Goal: Transaction & Acquisition: Book appointment/travel/reservation

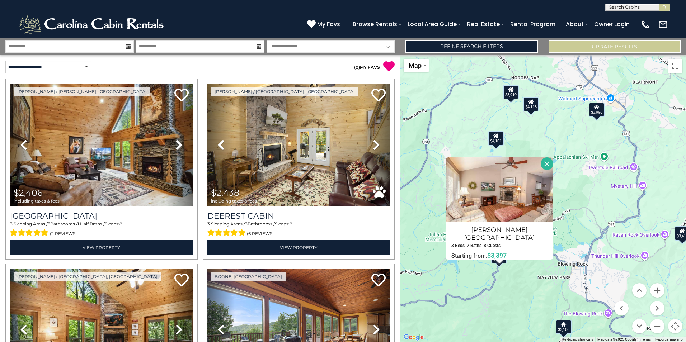
select select "*********"
click at [447, 271] on div "$2,406 $2,438 $2,507 $2,537 $2,647 $2,652 $2,660 $2,730 $2,816 $2,957 $3,106 $3…" at bounding box center [543, 198] width 286 height 287
click at [540, 167] on button "Close" at bounding box center [546, 163] width 13 height 13
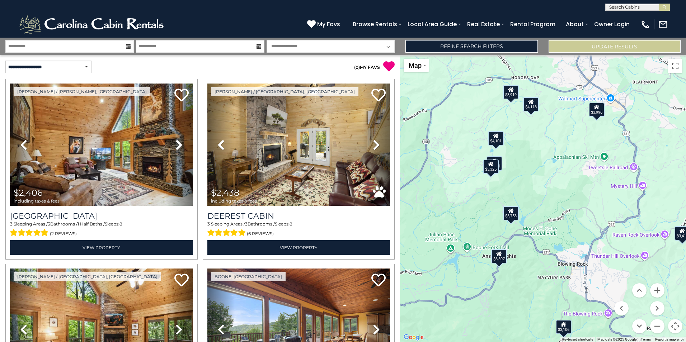
click at [514, 217] on div "$3,753" at bounding box center [510, 213] width 16 height 14
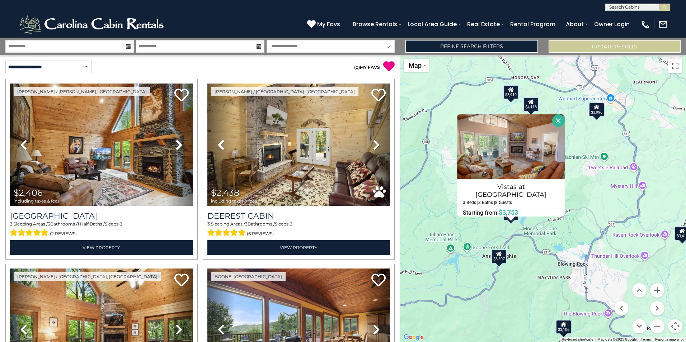
click at [553, 120] on button "Close" at bounding box center [558, 120] width 13 height 13
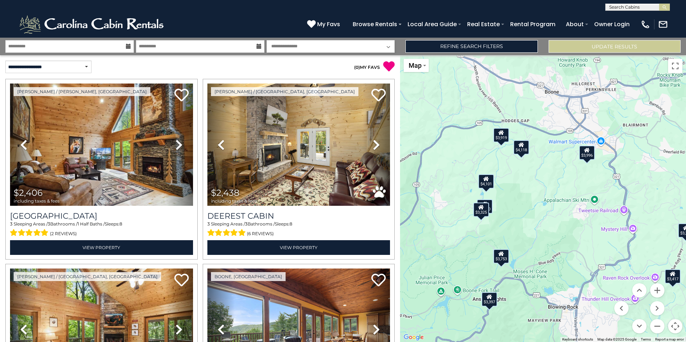
drag, startPoint x: 572, startPoint y: 303, endPoint x: 562, endPoint y: 347, distance: 45.2
click at [562, 342] on html "**********" at bounding box center [343, 171] width 686 height 342
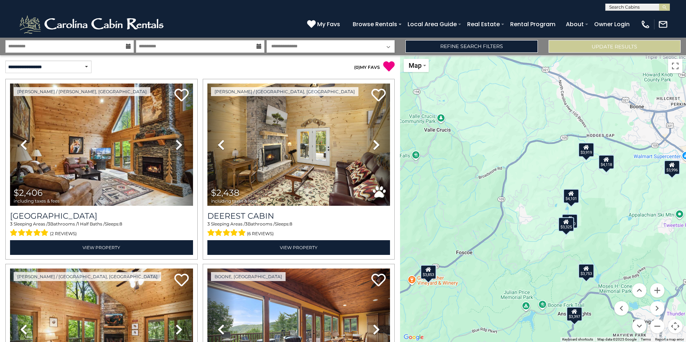
drag, startPoint x: 452, startPoint y: 185, endPoint x: 535, endPoint y: 194, distance: 84.4
click at [535, 194] on div "$2,406 $2,438 $2,507 $2,537 $2,647 $2,652 $2,660 $2,730 $2,816 $2,957 $3,106 $3…" at bounding box center [543, 198] width 286 height 287
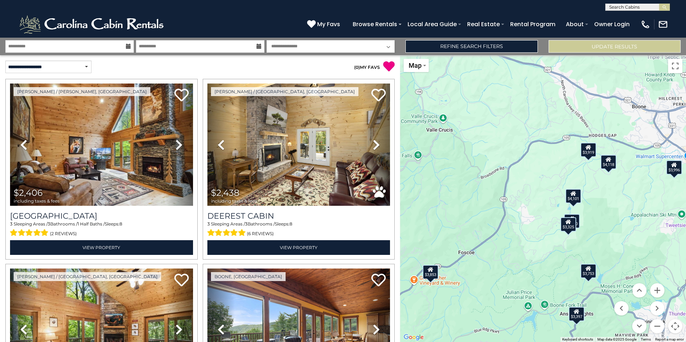
click at [430, 274] on div "$3,853" at bounding box center [430, 272] width 16 height 14
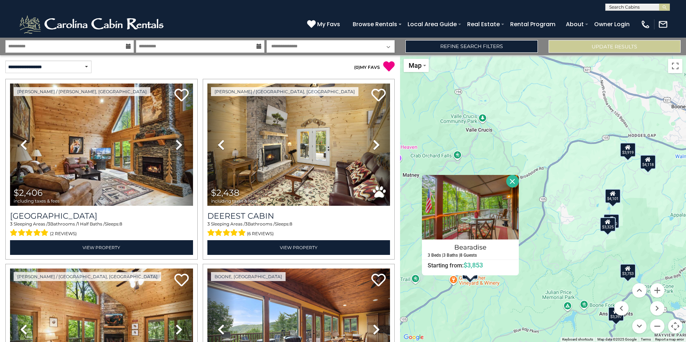
click at [515, 179] on button "Close" at bounding box center [512, 181] width 13 height 13
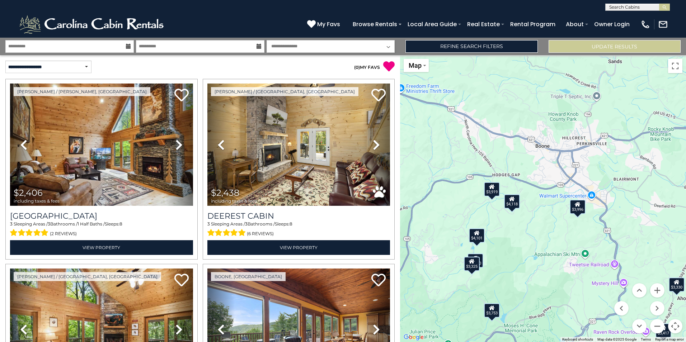
drag, startPoint x: 562, startPoint y: 221, endPoint x: 414, endPoint y: 268, distance: 155.3
click at [414, 268] on div "$2,406 $2,438 $2,507 $2,537 $2,647 $2,652 $2,660 $2,730 $2,816 $2,957 $3,106 $3…" at bounding box center [543, 198] width 286 height 287
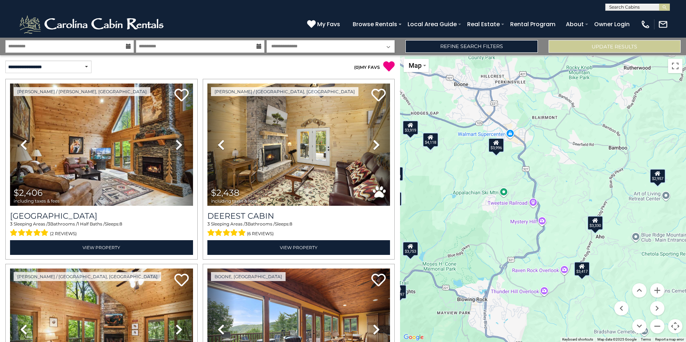
drag, startPoint x: 521, startPoint y: 265, endPoint x: 447, endPoint y: 188, distance: 107.3
click at [447, 188] on div "$2,406 $2,438 $2,507 $2,537 $2,647 $2,652 $2,660 $2,730 $2,816 $2,957 $3,106 $3…" at bounding box center [543, 198] width 286 height 287
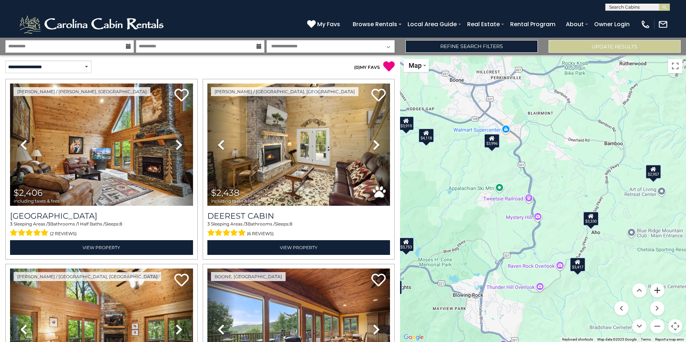
click at [658, 292] on button "Zoom in" at bounding box center [657, 290] width 14 height 14
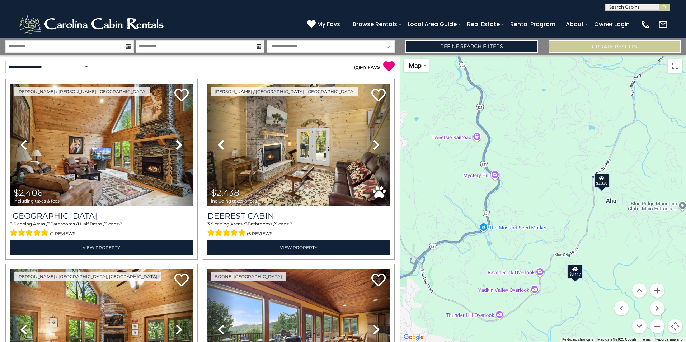
drag, startPoint x: 562, startPoint y: 271, endPoint x: 525, endPoint y: 207, distance: 73.6
click at [525, 207] on div "$2,406 $2,438 $2,507 $2,537 $2,647 $2,652 $2,660 $2,730 $2,816 $2,957 $3,106 $3…" at bounding box center [543, 198] width 286 height 287
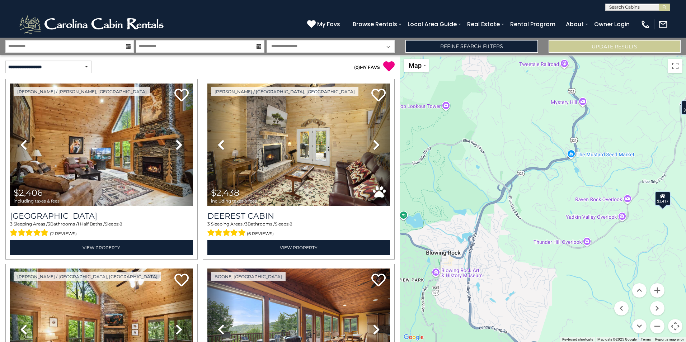
drag, startPoint x: 496, startPoint y: 258, endPoint x: 581, endPoint y: 190, distance: 108.2
click at [581, 190] on div "$2,406 $2,438 $2,507 $2,537 $2,647 $2,652 $2,660 $2,730 $2,816 $2,957 $3,106 $3…" at bounding box center [543, 198] width 286 height 287
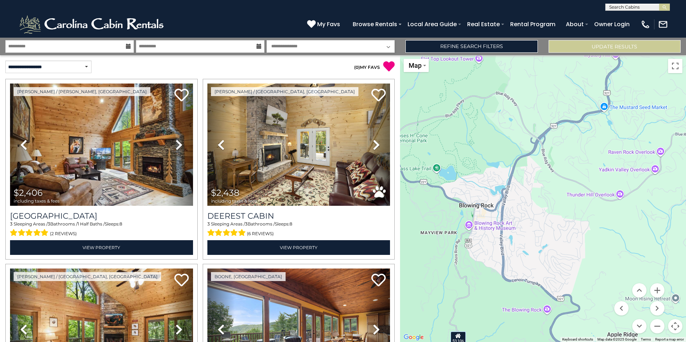
drag, startPoint x: 501, startPoint y: 242, endPoint x: 535, endPoint y: 194, distance: 59.2
click at [535, 194] on div "$2,406 $2,438 $2,507 $2,537 $2,647 $2,652 $2,660 $2,730 $2,816 $2,957 $3,106 $3…" at bounding box center [543, 198] width 286 height 287
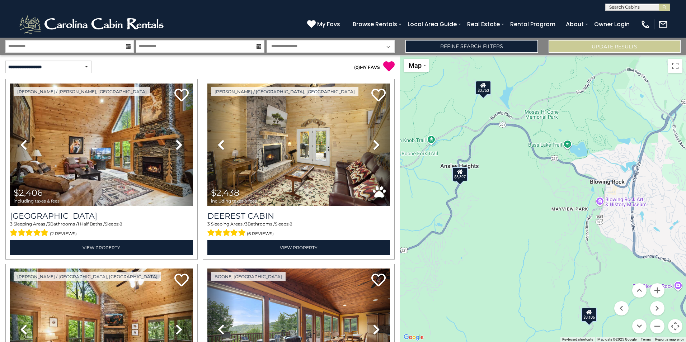
drag, startPoint x: 493, startPoint y: 224, endPoint x: 624, endPoint y: 200, distance: 133.8
click at [624, 200] on div "$2,406 $2,438 $2,507 $2,537 $2,647 $2,652 $2,660 $2,730 $2,816 $2,957 $3,106 $3…" at bounding box center [543, 198] width 286 height 287
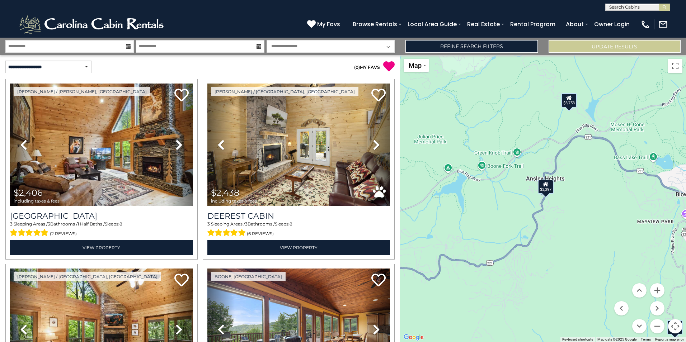
drag, startPoint x: 484, startPoint y: 202, endPoint x: 563, endPoint y: 211, distance: 79.7
click at [563, 211] on div "$2,406 $2,438 $2,507 $2,537 $2,647 $2,652 $2,660 $2,730 $2,816 $2,957 $3,106 $3…" at bounding box center [543, 198] width 286 height 287
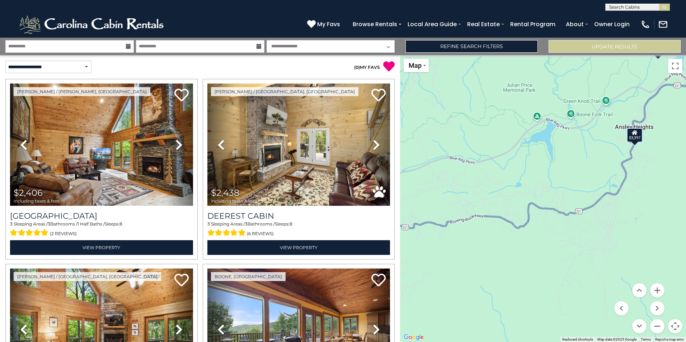
drag, startPoint x: 515, startPoint y: 262, endPoint x: 606, endPoint y: 209, distance: 105.1
click at [606, 209] on div "$2,406 $2,438 $2,507 $2,537 $2,647 $2,652 $2,660 $2,730 $2,816 $2,957 $3,106 $3…" at bounding box center [543, 198] width 286 height 287
click at [653, 330] on button "Zoom out" at bounding box center [657, 326] width 14 height 14
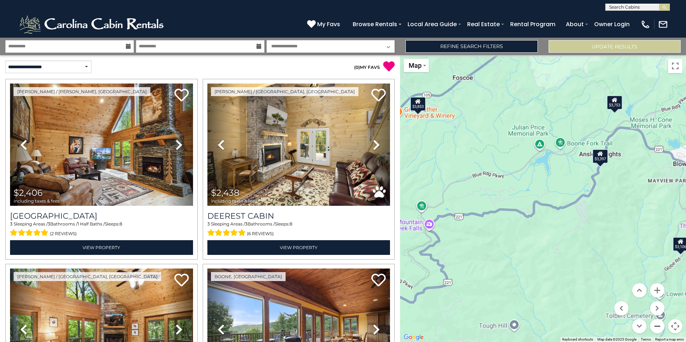
click at [653, 329] on button "Zoom out" at bounding box center [657, 326] width 14 height 14
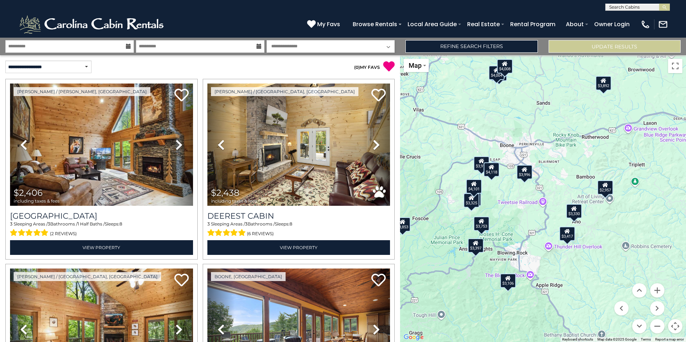
drag, startPoint x: 630, startPoint y: 166, endPoint x: 511, endPoint y: 260, distance: 151.8
click at [511, 260] on div "$2,406 $2,438 $2,507 $2,537 $2,647 $2,652 $2,660 $2,730 $2,816 $2,957 $3,106 $3…" at bounding box center [543, 198] width 286 height 287
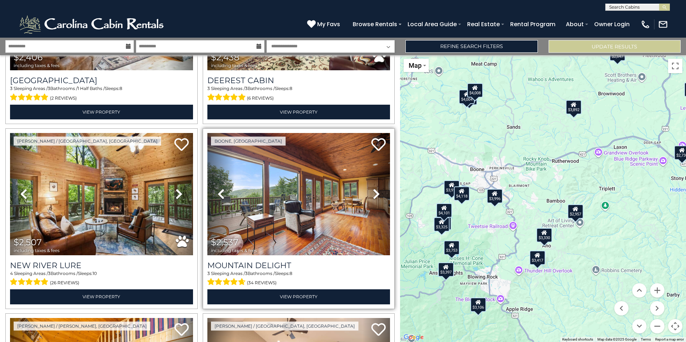
scroll to position [179, 0]
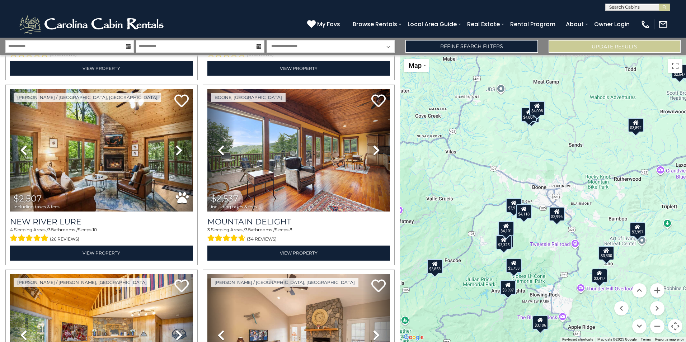
drag, startPoint x: 573, startPoint y: 185, endPoint x: 637, endPoint y: 203, distance: 66.0
click at [637, 203] on div "$2,406 $2,438 $2,507 $2,537 $2,647 $2,652 $2,660 $2,730 $2,816 $2,957 $3,106 $3…" at bounding box center [543, 198] width 286 height 287
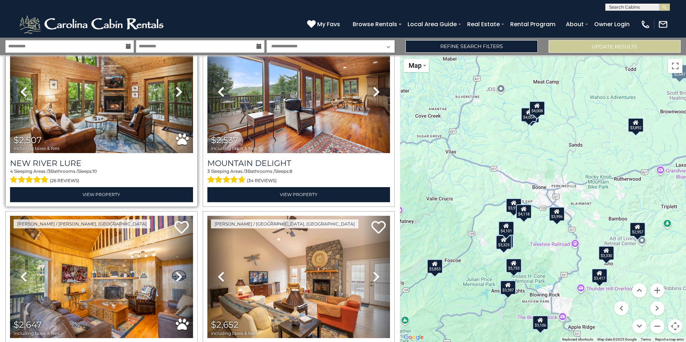
scroll to position [215, 0]
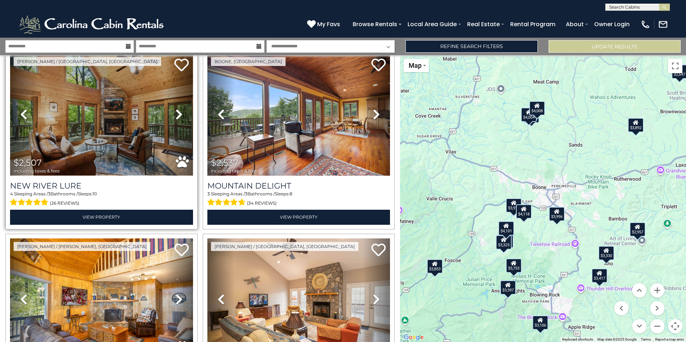
click at [95, 163] on img at bounding box center [101, 114] width 183 height 122
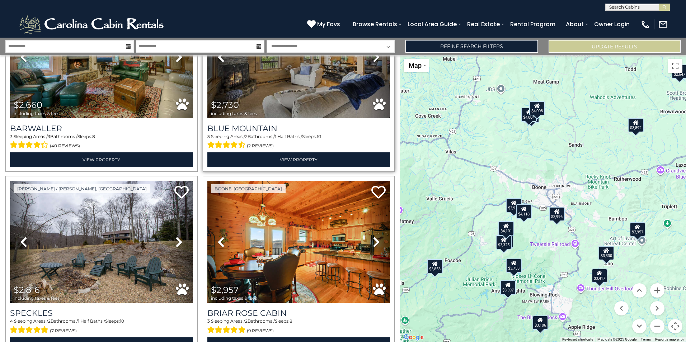
scroll to position [646, 0]
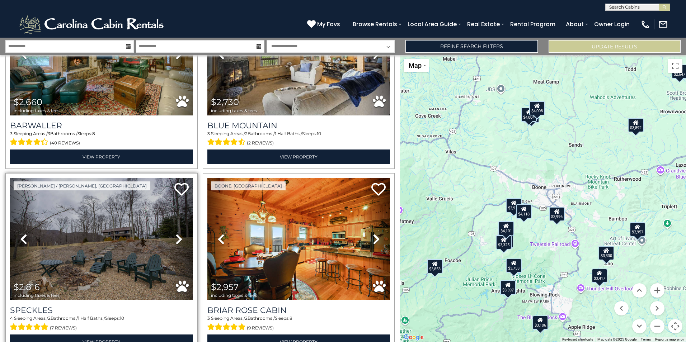
click at [176, 235] on icon at bounding box center [178, 238] width 7 height 11
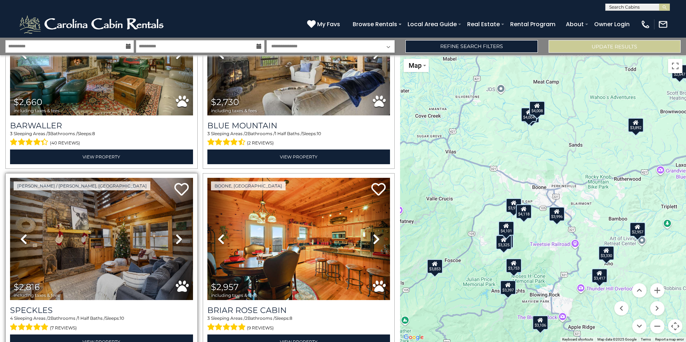
click at [176, 235] on icon at bounding box center [178, 238] width 7 height 11
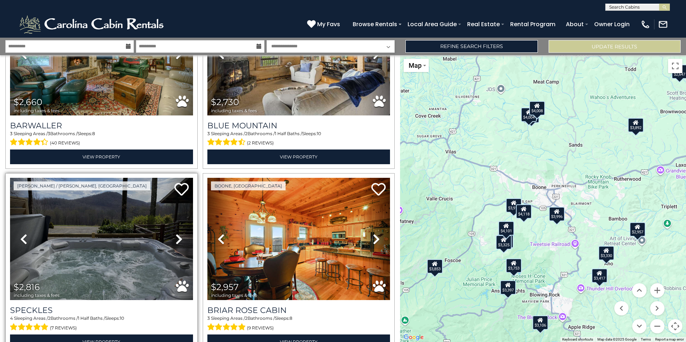
click at [176, 235] on icon at bounding box center [178, 238] width 7 height 11
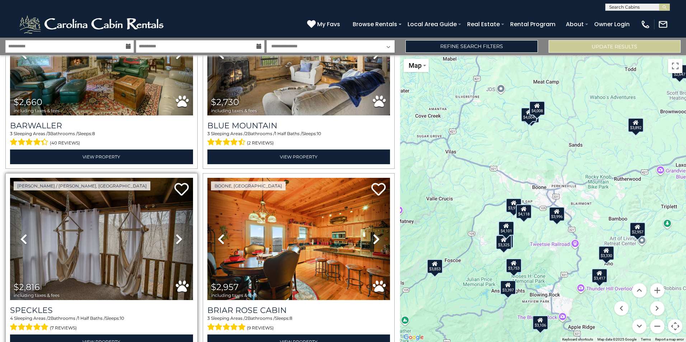
click at [176, 235] on icon at bounding box center [178, 238] width 7 height 11
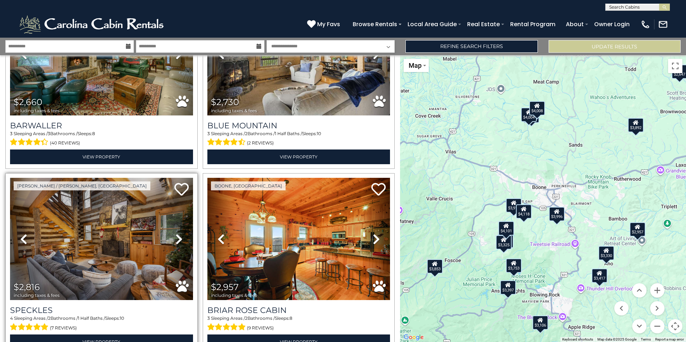
click at [176, 235] on icon at bounding box center [178, 238] width 7 height 11
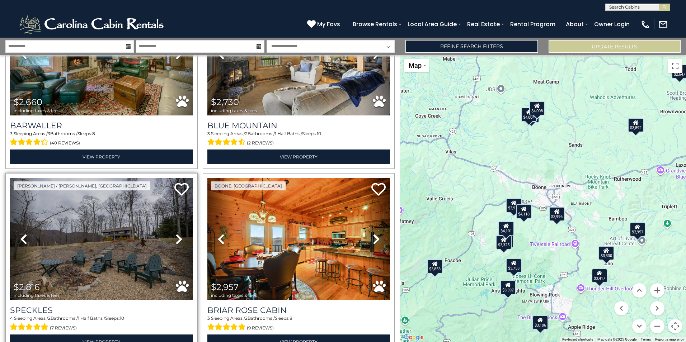
click at [176, 235] on icon at bounding box center [178, 238] width 7 height 11
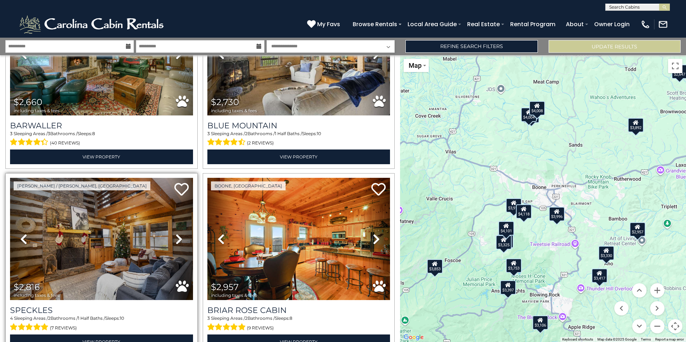
click at [176, 235] on icon at bounding box center [178, 238] width 7 height 11
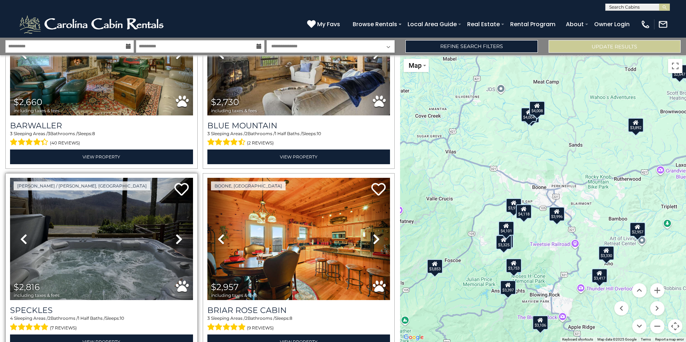
click at [176, 235] on icon at bounding box center [178, 238] width 7 height 11
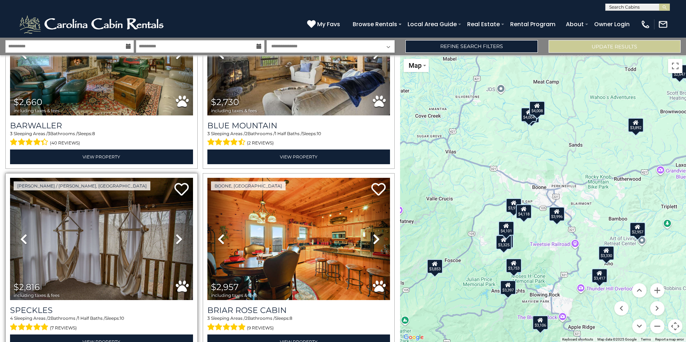
click at [176, 235] on icon at bounding box center [178, 238] width 7 height 11
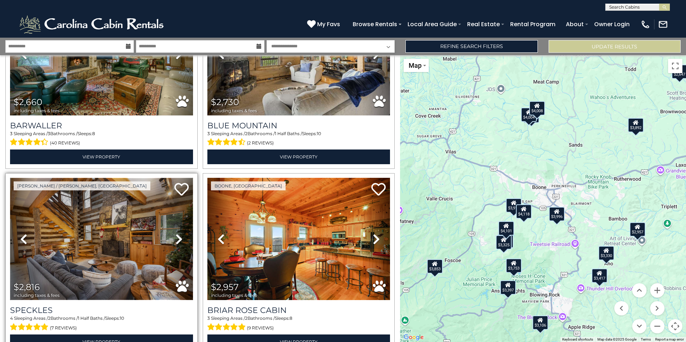
click at [124, 248] on img at bounding box center [101, 239] width 183 height 122
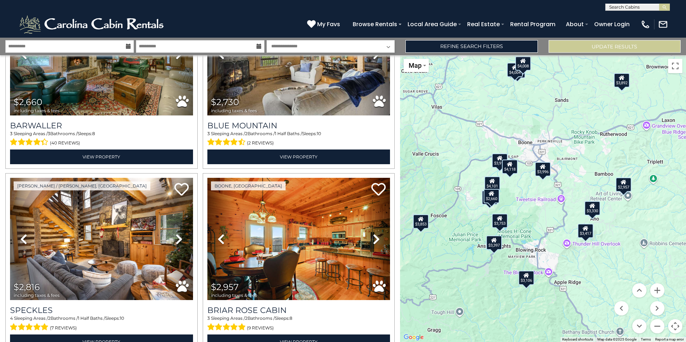
drag, startPoint x: 525, startPoint y: 196, endPoint x: 512, endPoint y: 155, distance: 42.9
click at [512, 155] on div "$2,406 $2,438 $2,507 $2,537 $2,647 $2,652 $2,660 $2,730 $2,816 $2,957 $3,106 $3…" at bounding box center [543, 198] width 286 height 287
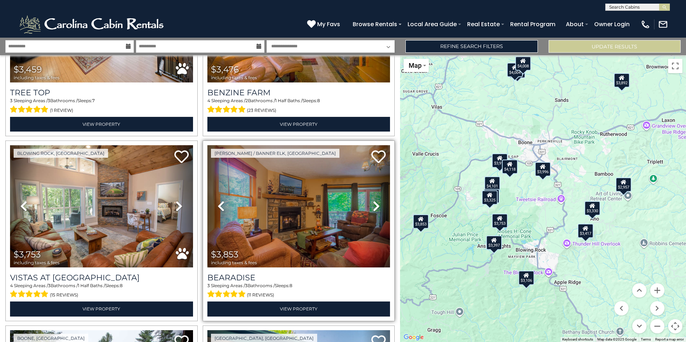
scroll to position [1614, 0]
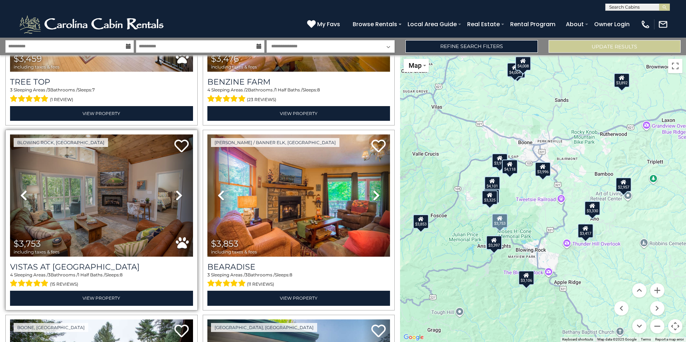
click at [176, 190] on icon at bounding box center [178, 195] width 7 height 11
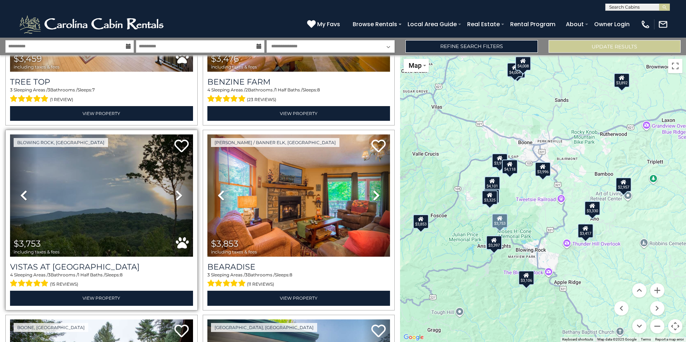
click at [176, 190] on icon at bounding box center [178, 195] width 7 height 11
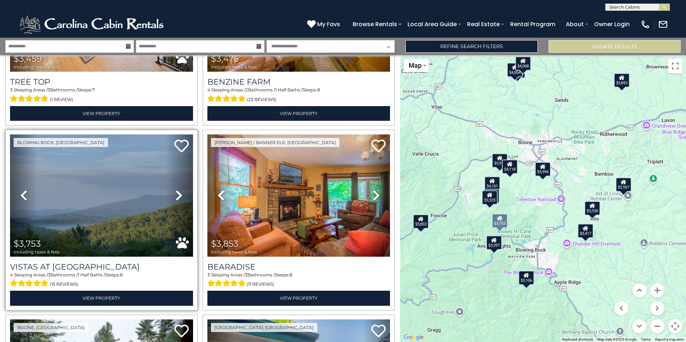
click at [176, 190] on icon at bounding box center [178, 195] width 7 height 11
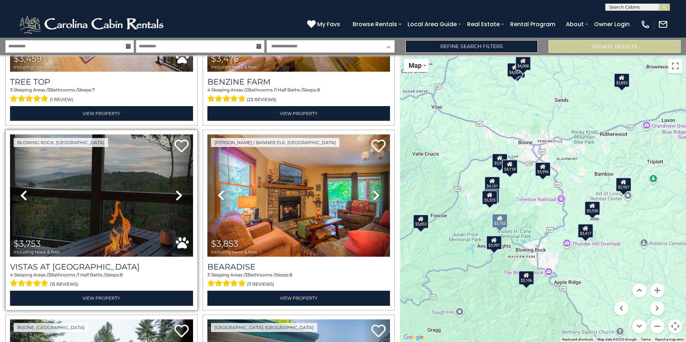
click at [176, 190] on icon at bounding box center [178, 195] width 7 height 11
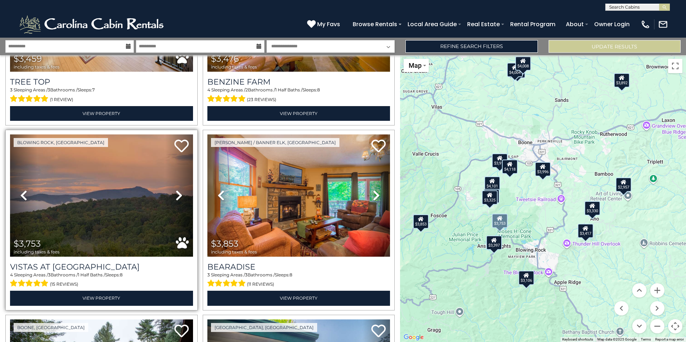
click at [176, 190] on icon at bounding box center [178, 195] width 7 height 11
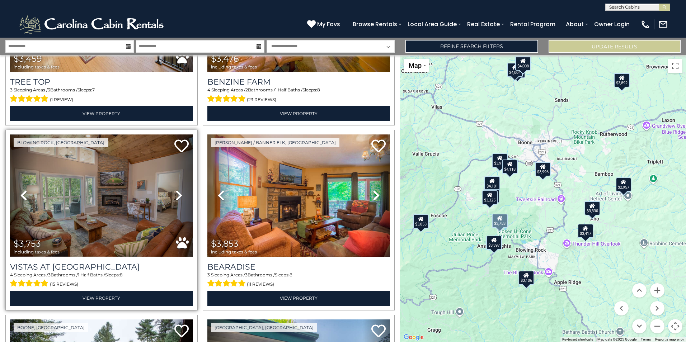
click at [176, 190] on icon at bounding box center [178, 195] width 7 height 11
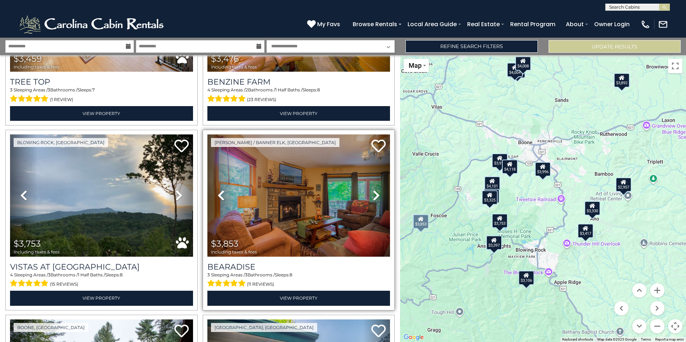
click at [376, 190] on icon at bounding box center [376, 195] width 7 height 11
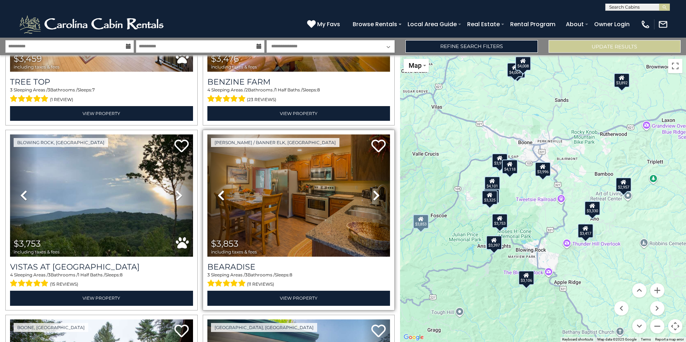
click at [376, 190] on icon at bounding box center [376, 195] width 7 height 11
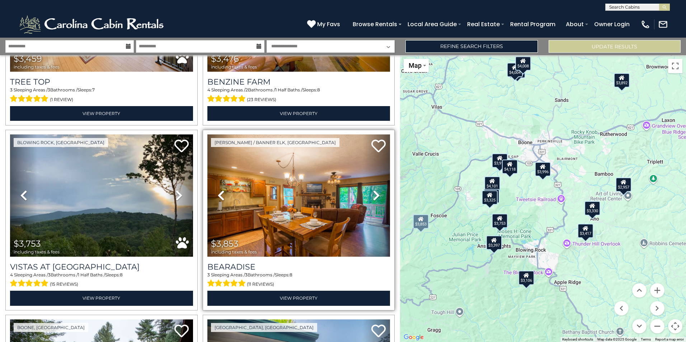
scroll to position [1757, 0]
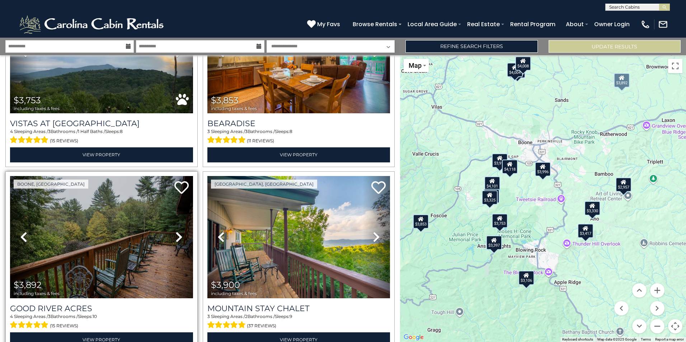
click at [178, 231] on icon at bounding box center [178, 236] width 7 height 11
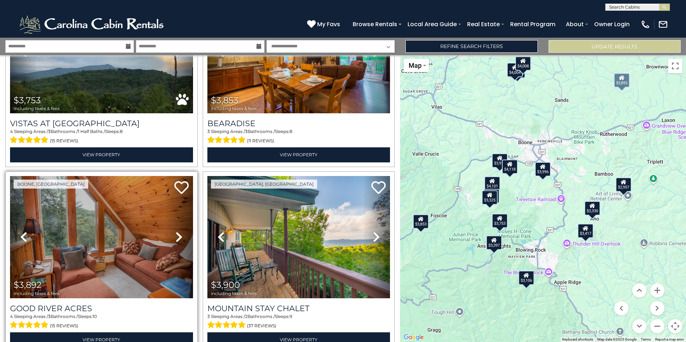
click at [178, 231] on icon at bounding box center [178, 236] width 7 height 11
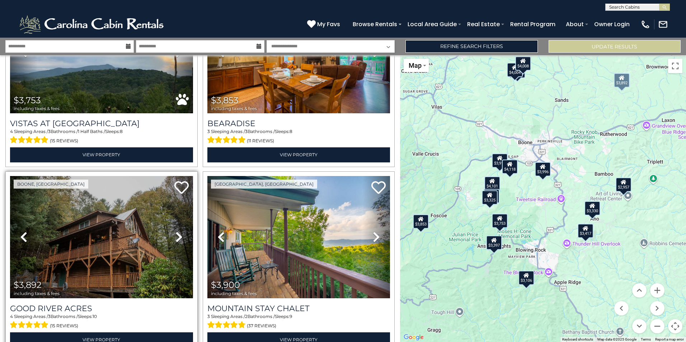
click at [178, 231] on icon at bounding box center [178, 236] width 7 height 11
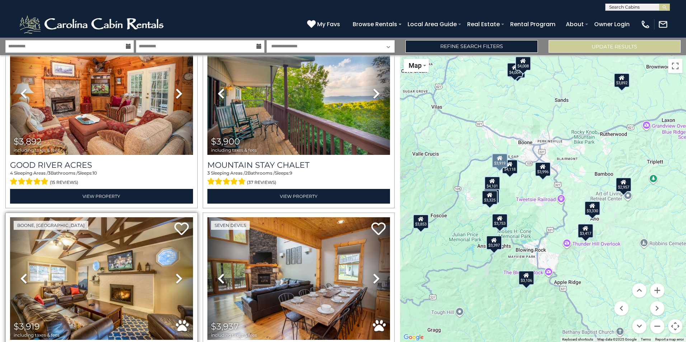
scroll to position [2008, 0]
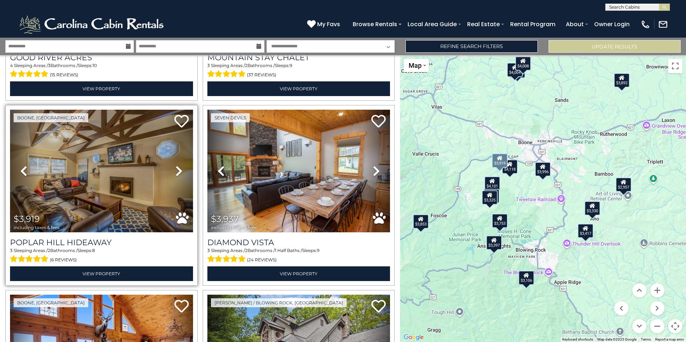
click at [176, 165] on icon at bounding box center [178, 170] width 7 height 11
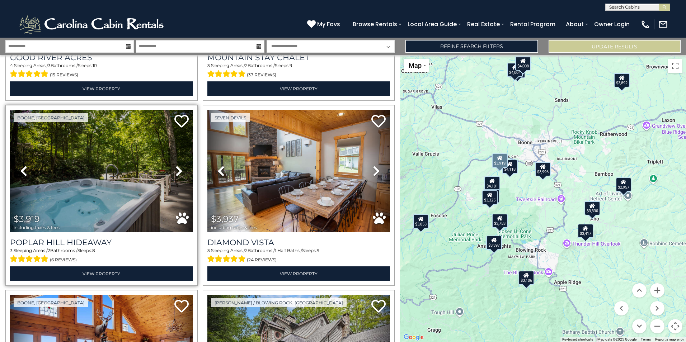
click at [176, 165] on icon at bounding box center [178, 170] width 7 height 11
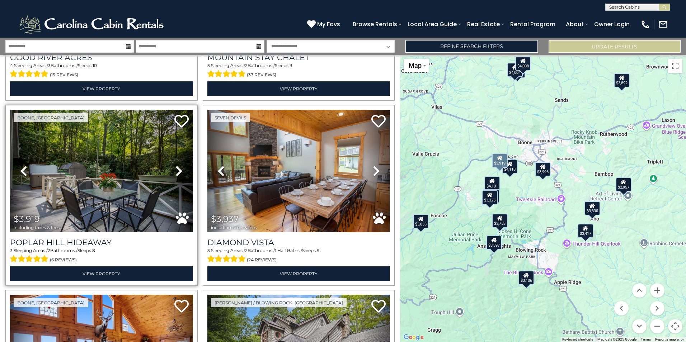
click at [176, 165] on icon at bounding box center [178, 170] width 7 height 11
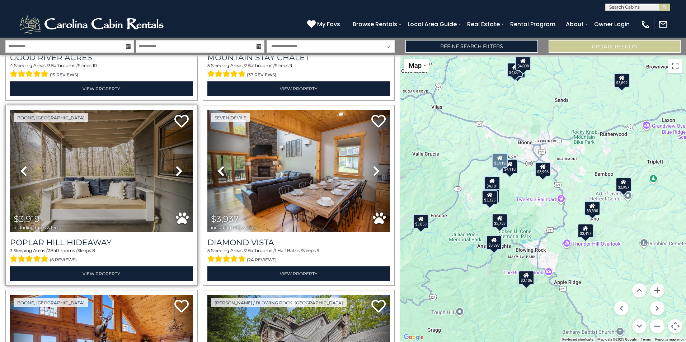
click at [176, 165] on icon at bounding box center [178, 170] width 7 height 11
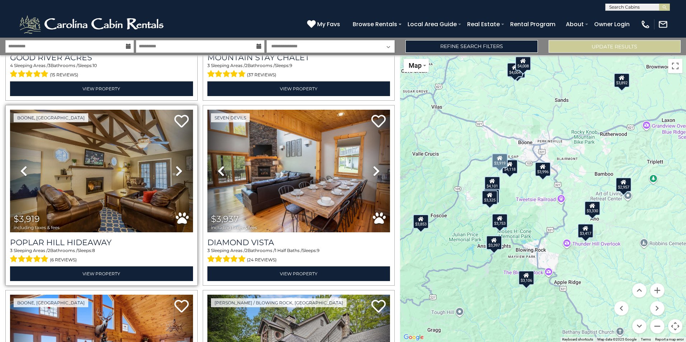
click at [176, 165] on icon at bounding box center [178, 170] width 7 height 11
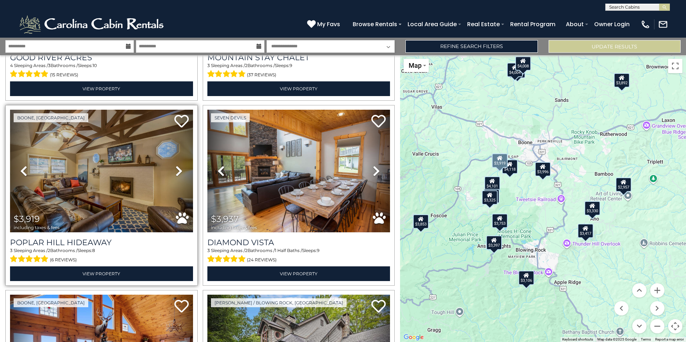
click at [176, 165] on icon at bounding box center [178, 170] width 7 height 11
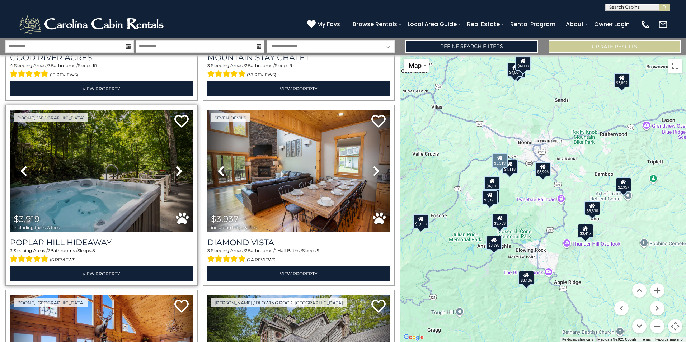
click at [176, 165] on icon at bounding box center [178, 170] width 7 height 11
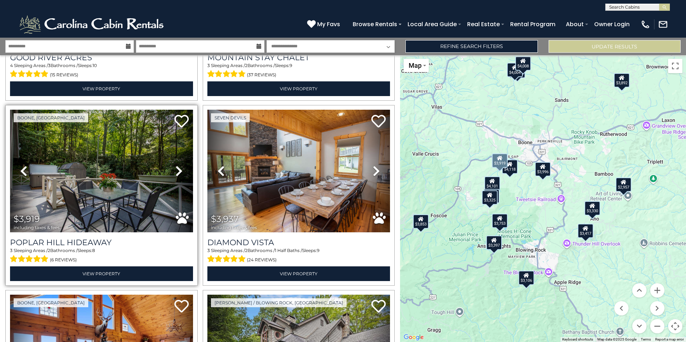
click at [176, 165] on icon at bounding box center [178, 170] width 7 height 11
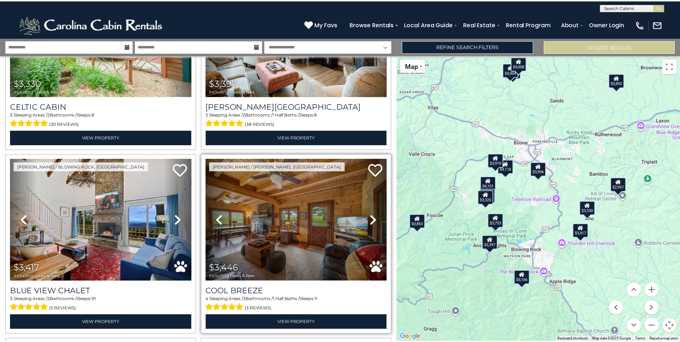
scroll to position [1004, 0]
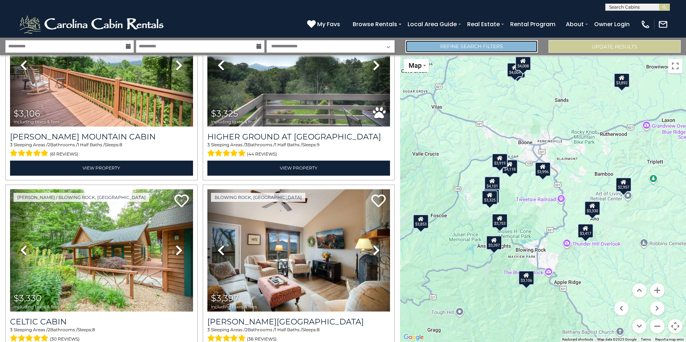
click at [451, 46] on link "Refine Search Filters" at bounding box center [471, 46] width 132 height 13
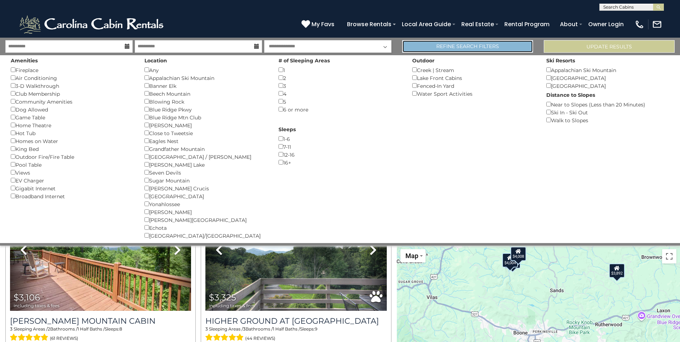
scroll to position [999, 0]
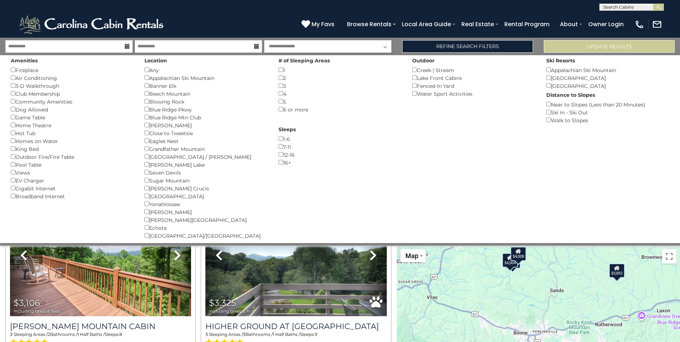
click at [390, 269] on div "Boone / Blowing Rock, NC Next" at bounding box center [295, 280] width 195 height 180
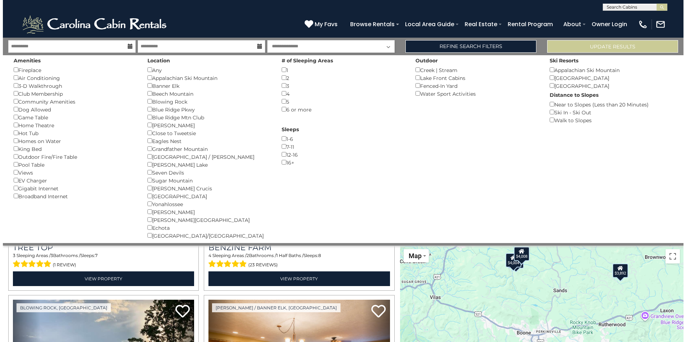
scroll to position [1680, 0]
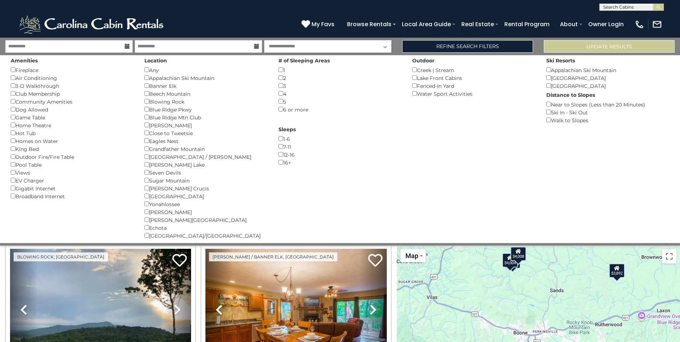
click at [369, 218] on div "Amenities Fireplace () Air Conditioning () 3-D Walkthrough () Club Membership (…" at bounding box center [340, 149] width 670 height 188
click at [469, 48] on link "Refine Search Filters" at bounding box center [467, 46] width 131 height 13
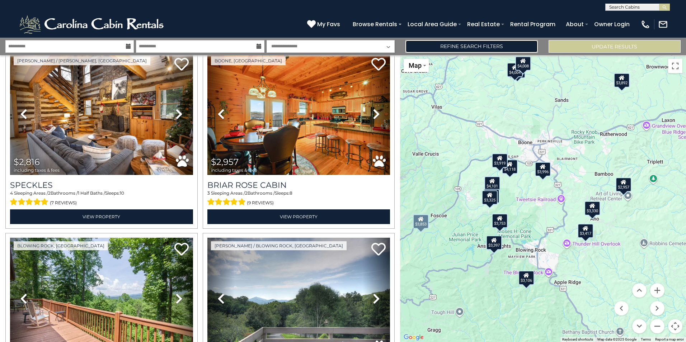
scroll to position [578, 0]
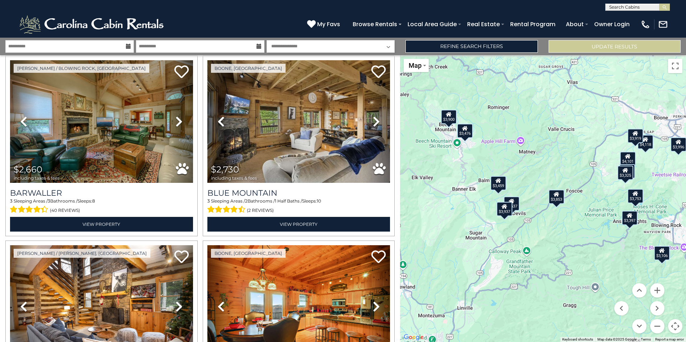
drag, startPoint x: 485, startPoint y: 232, endPoint x: 621, endPoint y: 208, distance: 137.8
click at [621, 208] on div "$2,406 $2,438 $2,507 $2,537 $2,647 $2,652 $2,660 $2,730 $2,816 $2,957 $3,106 $3…" at bounding box center [543, 198] width 286 height 287
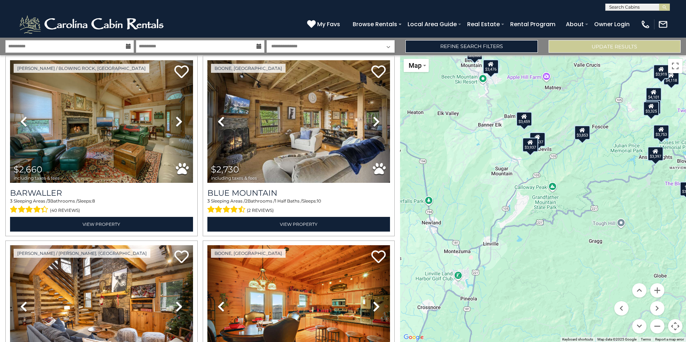
drag, startPoint x: 528, startPoint y: 253, endPoint x: 553, endPoint y: 188, distance: 69.7
click at [553, 188] on div "$2,406 $2,438 $2,507 $2,537 $2,647 $2,652 $2,660 $2,730 $2,816 $2,957 $3,106 $3…" at bounding box center [543, 198] width 286 height 287
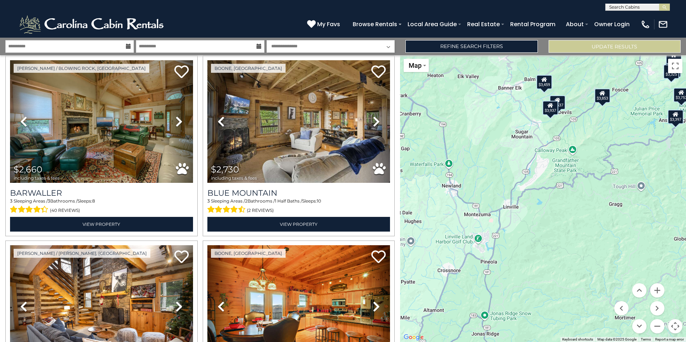
drag, startPoint x: 517, startPoint y: 282, endPoint x: 538, endPoint y: 241, distance: 46.0
click at [538, 241] on div "$2,406 $2,438 $2,507 $2,537 $2,647 $2,652 $2,660 $2,730 $2,816 $2,957 $3,106 $3…" at bounding box center [543, 198] width 286 height 287
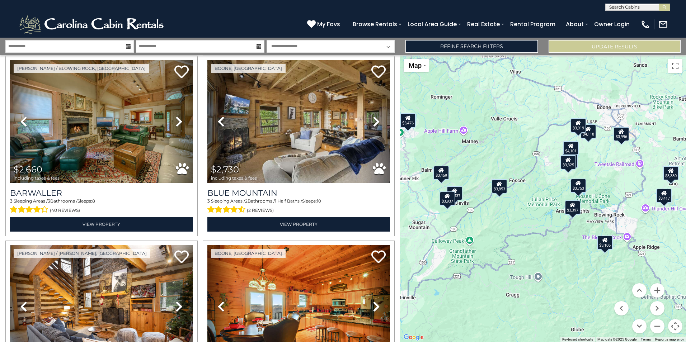
drag, startPoint x: 551, startPoint y: 180, endPoint x: 447, endPoint y: 273, distance: 139.9
click at [447, 273] on div "$2,406 $2,438 $2,507 $2,537 $2,647 $2,652 $2,660 $2,730 $2,816 $2,957 $3,106 $3…" at bounding box center [543, 198] width 286 height 287
click at [659, 291] on button "Zoom in" at bounding box center [657, 290] width 14 height 14
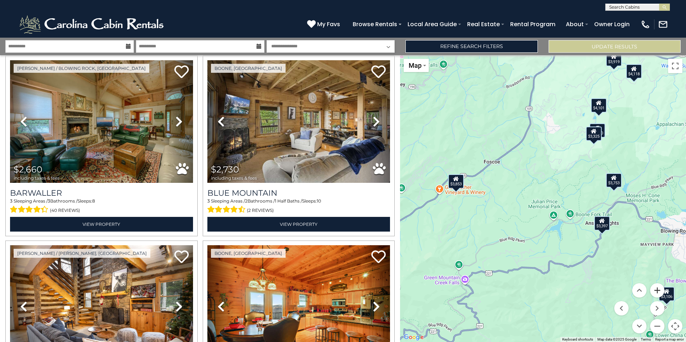
click at [659, 291] on button "Zoom in" at bounding box center [657, 290] width 14 height 14
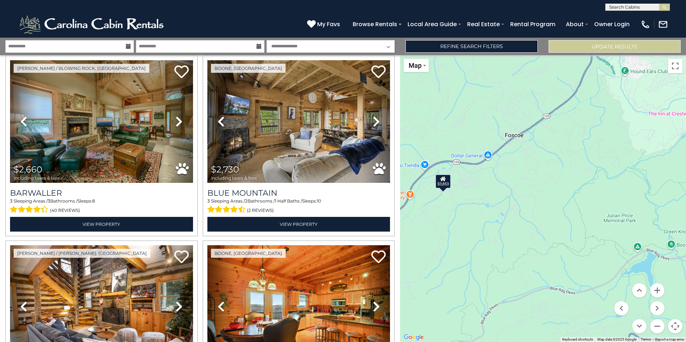
drag, startPoint x: 465, startPoint y: 205, endPoint x: 541, endPoint y: 216, distance: 76.3
click at [541, 216] on div "$2,406 $2,438 $2,507 $2,537 $2,647 $2,652 $2,660 $2,730 $2,816 $2,957 $3,106 $3…" at bounding box center [543, 198] width 286 height 287
click at [657, 288] on button "Zoom in" at bounding box center [657, 290] width 14 height 14
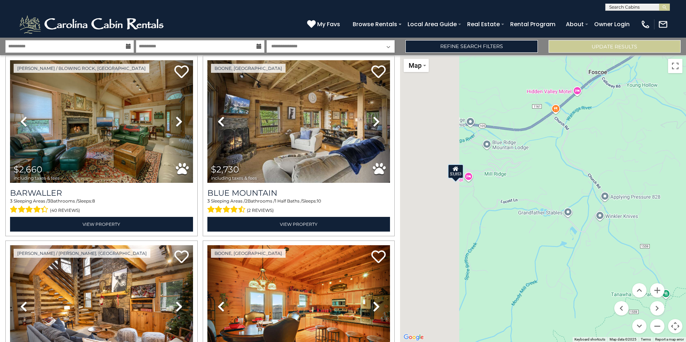
drag, startPoint x: 443, startPoint y: 204, endPoint x: 592, endPoint y: 204, distance: 148.5
click at [592, 204] on div "$2,406 $2,438 $2,507 $2,537 $2,647 $2,652 $2,660 $2,730 $2,816 $2,957 $3,106 $3…" at bounding box center [543, 198] width 286 height 287
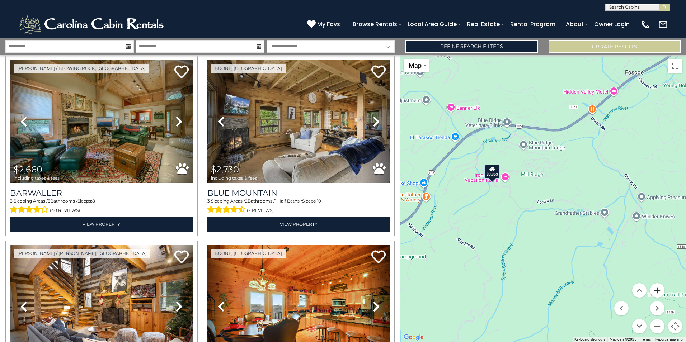
click at [660, 293] on button "Zoom in" at bounding box center [657, 290] width 14 height 14
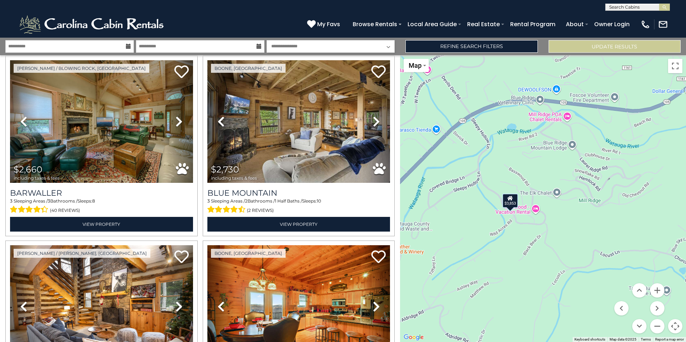
drag, startPoint x: 482, startPoint y: 190, endPoint x: 550, endPoint y: 238, distance: 83.9
click at [550, 238] on div "$2,406 $2,438 $2,507 $2,537 $2,647 $2,652 $2,660 $2,730 $2,816 $2,957 $3,106 $3…" at bounding box center [543, 198] width 286 height 287
click at [512, 204] on div "$3,853" at bounding box center [510, 201] width 16 height 14
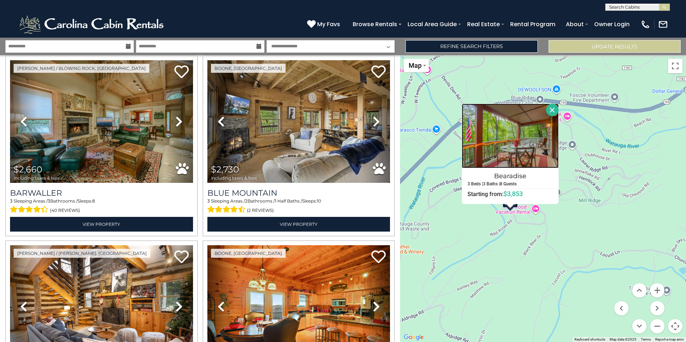
click at [514, 150] on img at bounding box center [510, 136] width 97 height 65
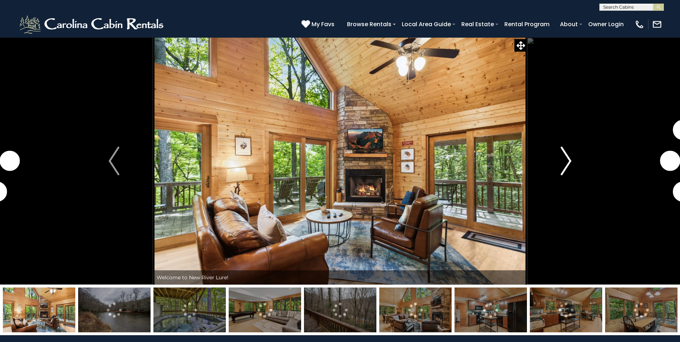
click at [557, 169] on button "Next" at bounding box center [566, 160] width 78 height 247
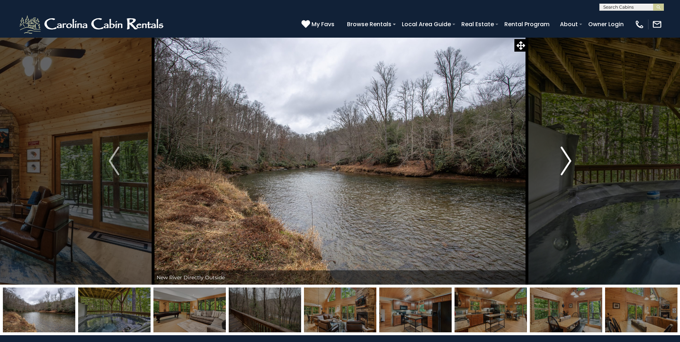
click at [561, 169] on img "Next" at bounding box center [566, 161] width 11 height 29
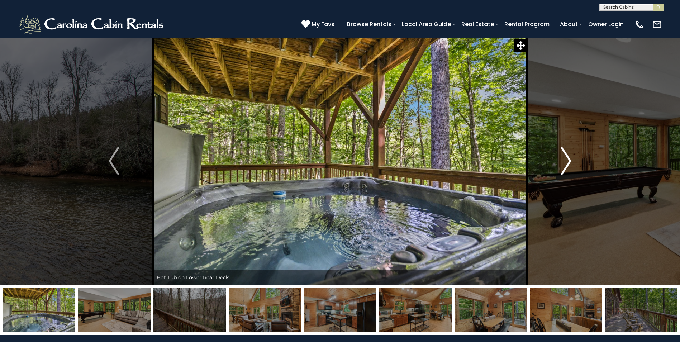
click at [561, 169] on img "Next" at bounding box center [566, 161] width 11 height 29
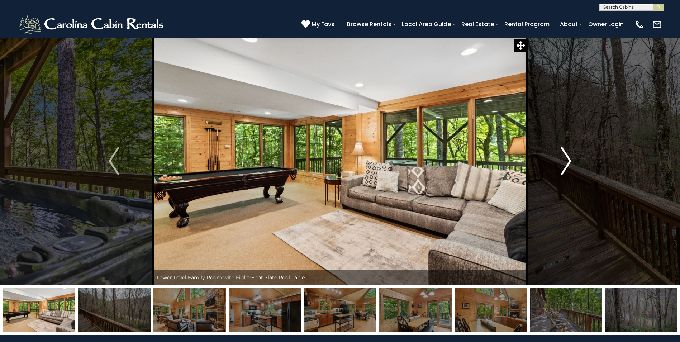
click at [561, 169] on img "Next" at bounding box center [566, 161] width 11 height 29
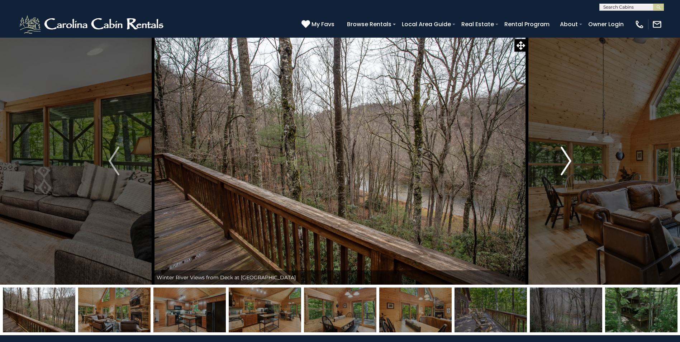
click at [561, 169] on img "Next" at bounding box center [566, 161] width 11 height 29
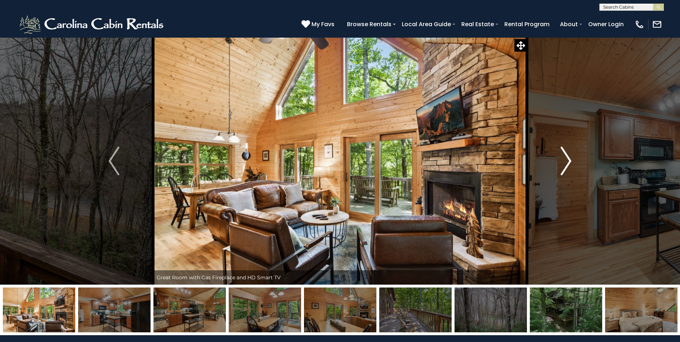
click at [561, 169] on img "Next" at bounding box center [566, 161] width 11 height 29
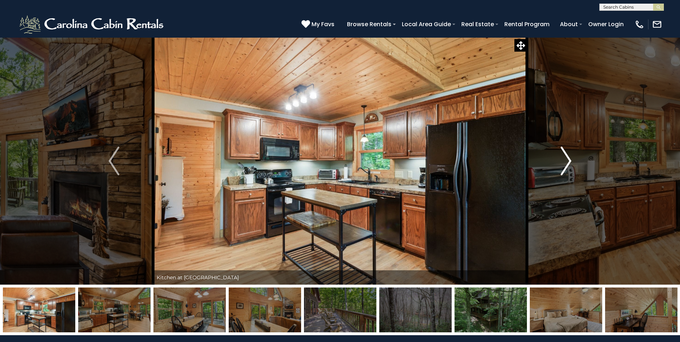
click at [561, 169] on img "Next" at bounding box center [566, 161] width 11 height 29
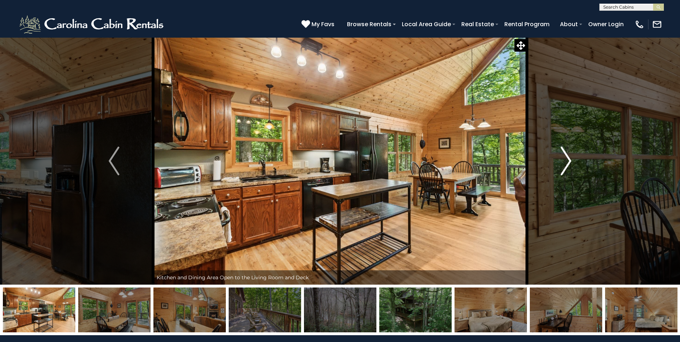
click at [563, 167] on img "Next" at bounding box center [566, 161] width 11 height 29
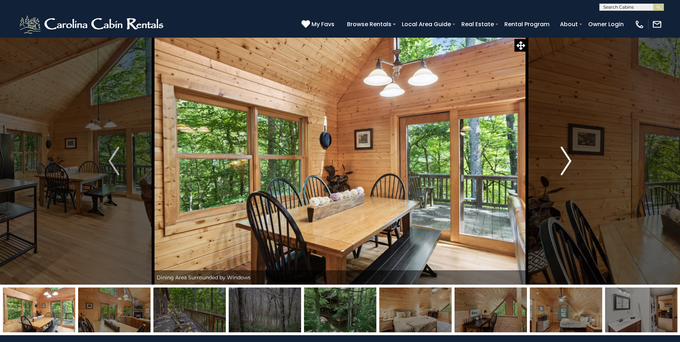
click at [563, 167] on img "Next" at bounding box center [566, 161] width 11 height 29
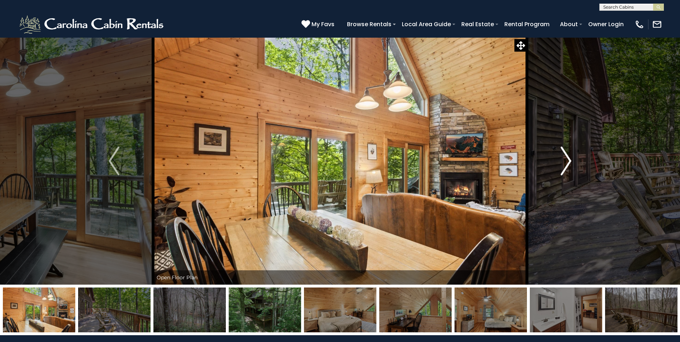
click at [563, 167] on img "Next" at bounding box center [566, 161] width 11 height 29
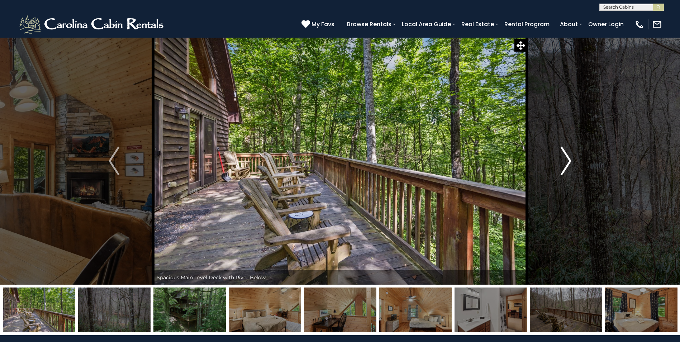
click at [563, 167] on img "Next" at bounding box center [566, 161] width 11 height 29
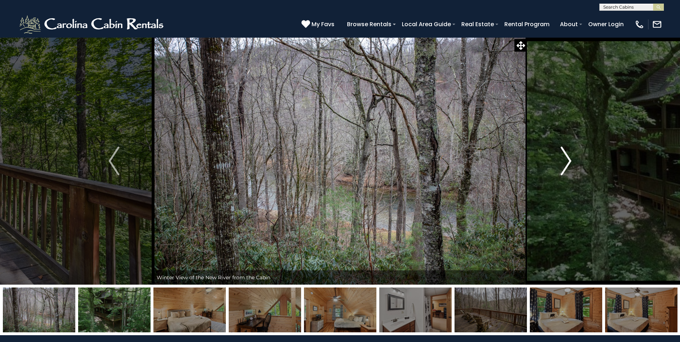
click at [564, 167] on img "Next" at bounding box center [566, 161] width 11 height 29
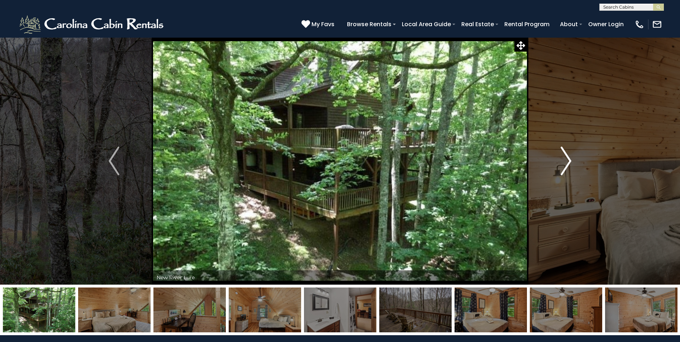
click at [564, 167] on img "Next" at bounding box center [566, 161] width 11 height 29
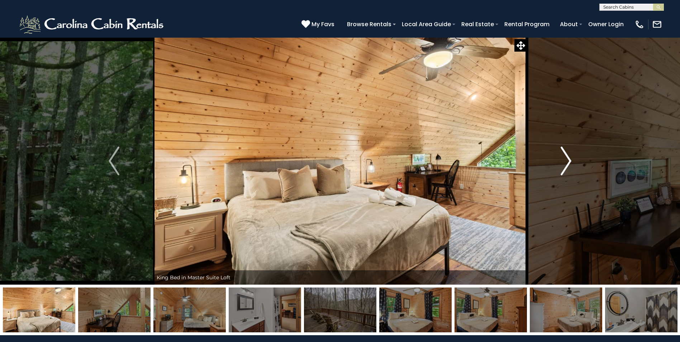
click at [564, 167] on img "Next" at bounding box center [566, 161] width 11 height 29
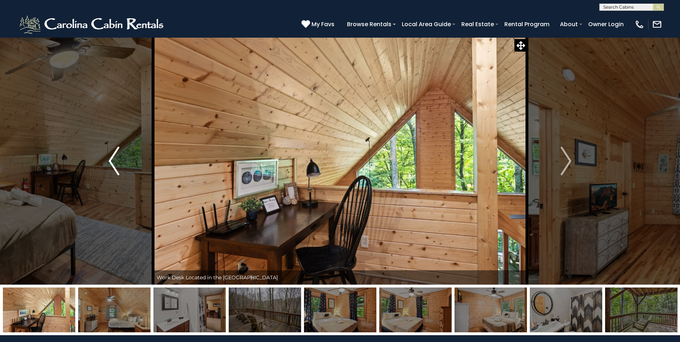
click at [120, 160] on button "Previous" at bounding box center [114, 160] width 78 height 247
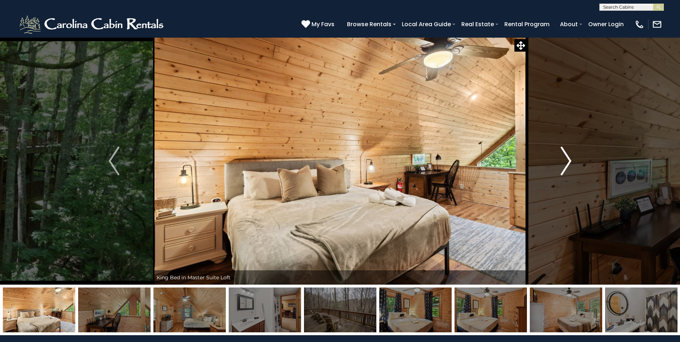
click at [562, 168] on img "Next" at bounding box center [566, 161] width 11 height 29
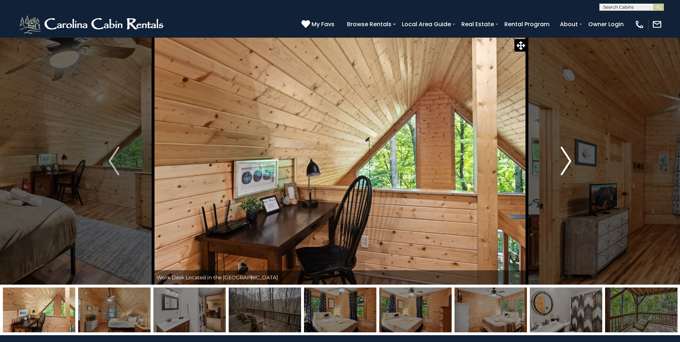
click at [562, 168] on img "Next" at bounding box center [566, 161] width 11 height 29
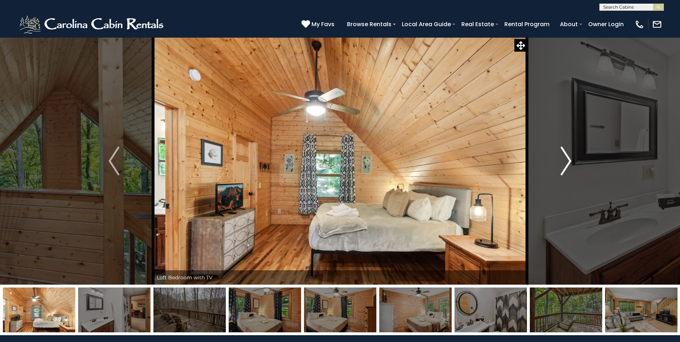
click at [562, 168] on img "Next" at bounding box center [566, 161] width 11 height 29
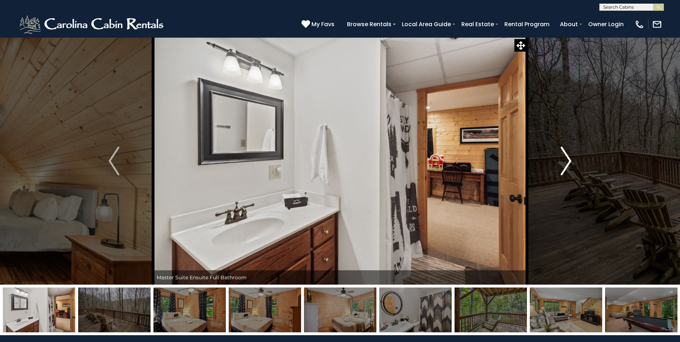
click at [562, 168] on img "Next" at bounding box center [566, 161] width 11 height 29
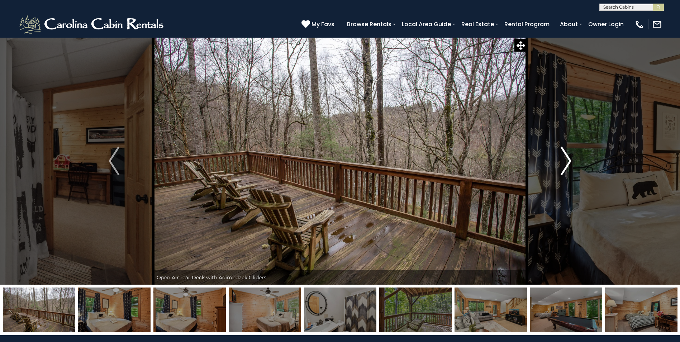
click at [562, 168] on img "Next" at bounding box center [566, 161] width 11 height 29
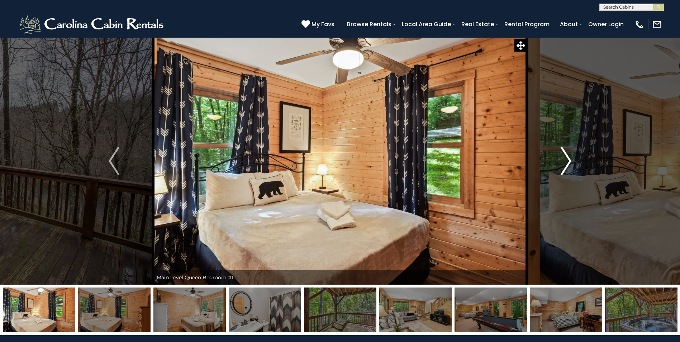
click at [562, 168] on img "Next" at bounding box center [566, 161] width 11 height 29
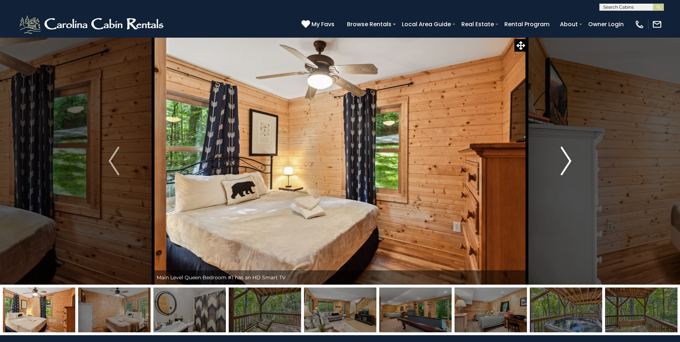
click at [562, 168] on img "Next" at bounding box center [566, 161] width 11 height 29
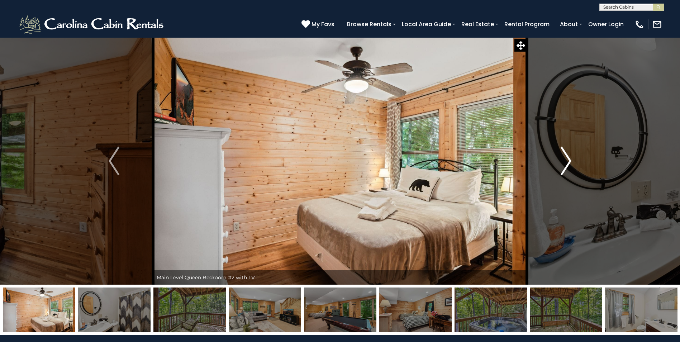
click at [562, 168] on img "Next" at bounding box center [566, 161] width 11 height 29
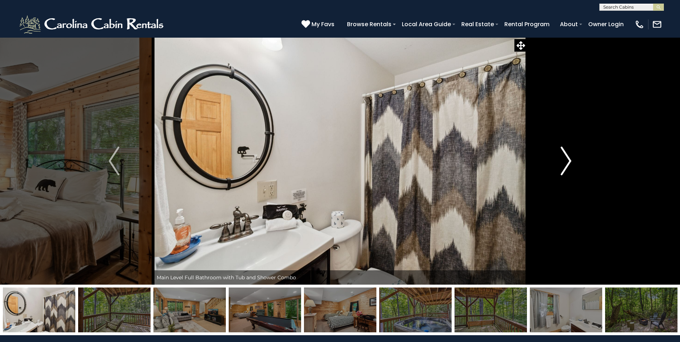
click at [562, 168] on img "Next" at bounding box center [566, 161] width 11 height 29
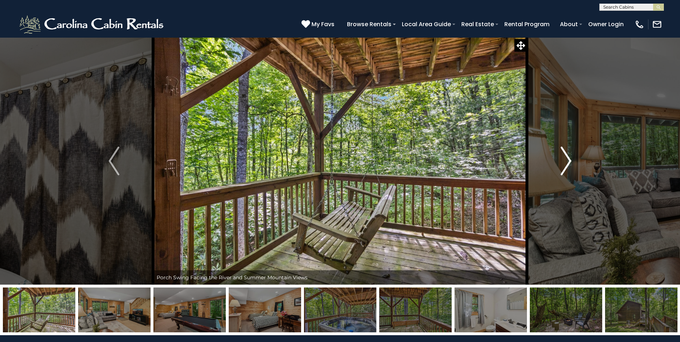
click at [562, 168] on img "Next" at bounding box center [566, 161] width 11 height 29
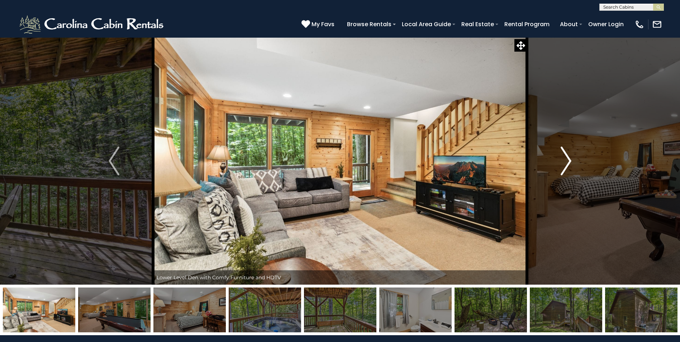
click at [562, 168] on img "Next" at bounding box center [566, 161] width 11 height 29
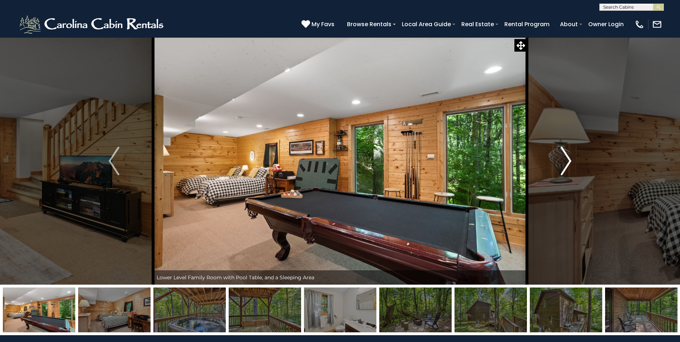
click at [562, 168] on img "Next" at bounding box center [566, 161] width 11 height 29
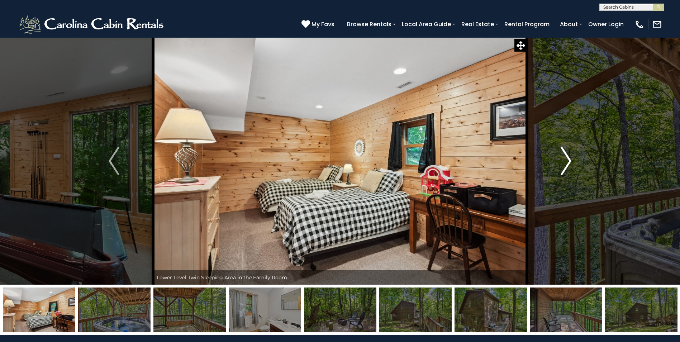
click at [562, 168] on img "Next" at bounding box center [566, 161] width 11 height 29
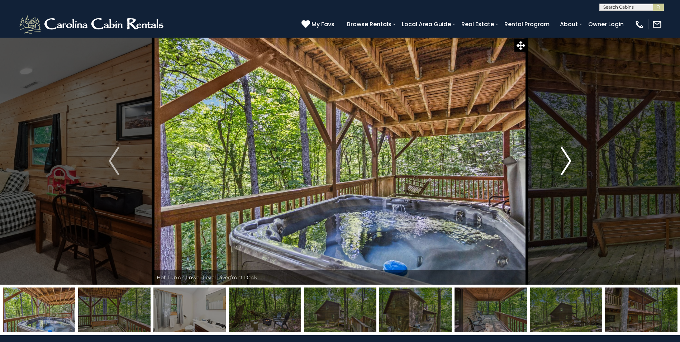
click at [562, 168] on img "Next" at bounding box center [566, 161] width 11 height 29
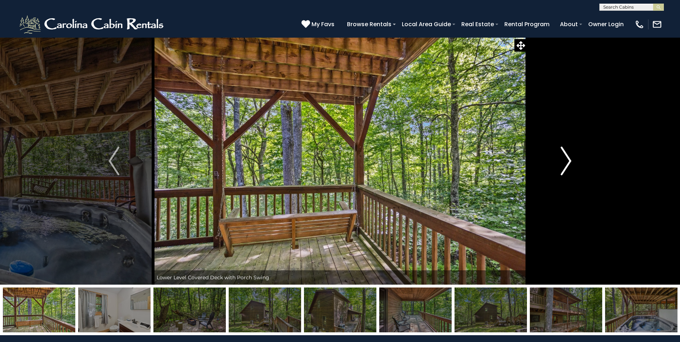
click at [562, 168] on img "Next" at bounding box center [566, 161] width 11 height 29
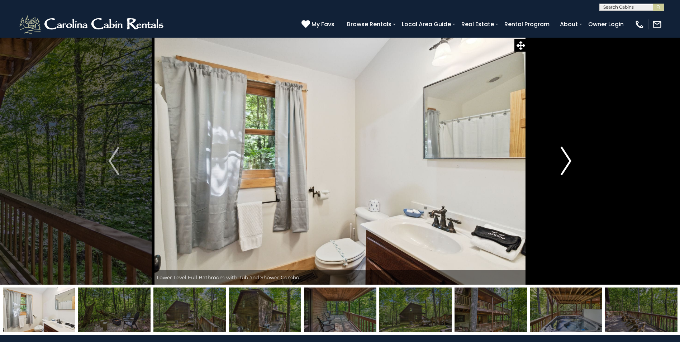
click at [562, 168] on img "Next" at bounding box center [566, 161] width 11 height 29
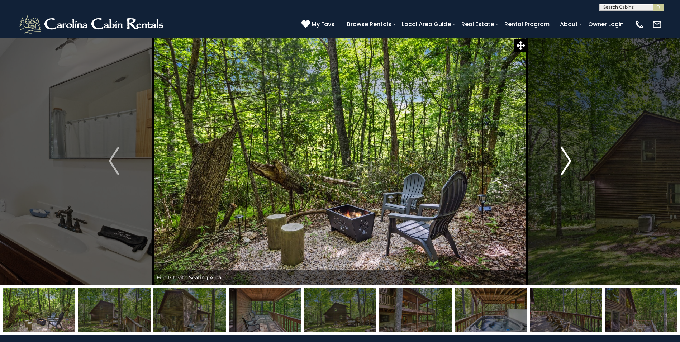
click at [562, 168] on img "Next" at bounding box center [566, 161] width 11 height 29
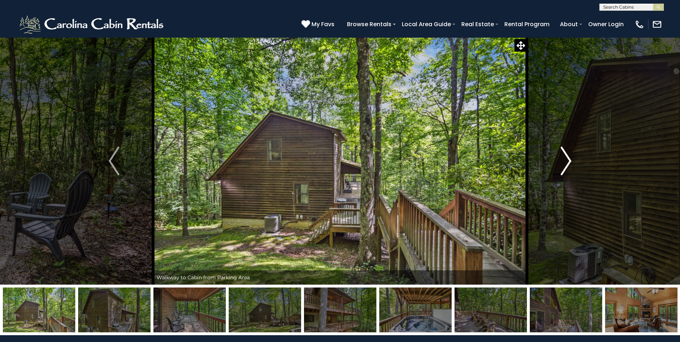
click at [562, 168] on img "Next" at bounding box center [566, 161] width 11 height 29
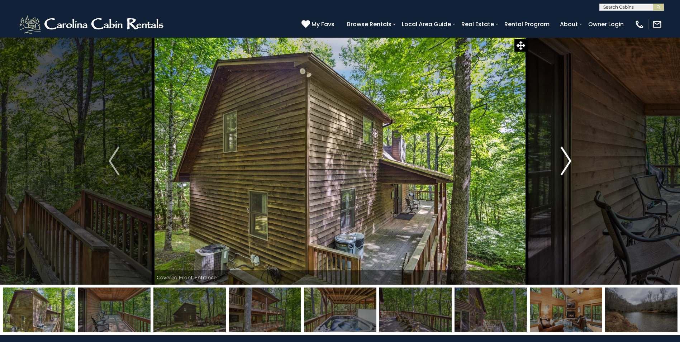
click at [562, 168] on img "Next" at bounding box center [566, 161] width 11 height 29
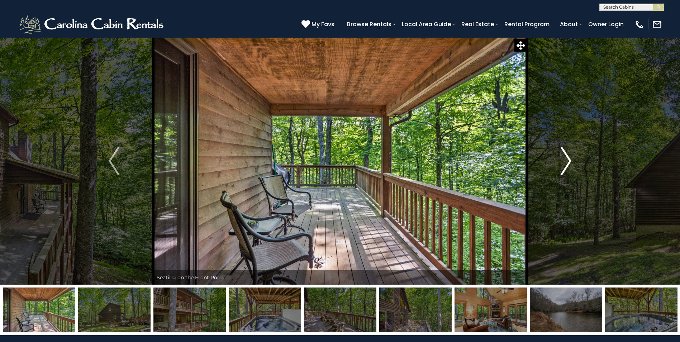
click at [562, 168] on img "Next" at bounding box center [566, 161] width 11 height 29
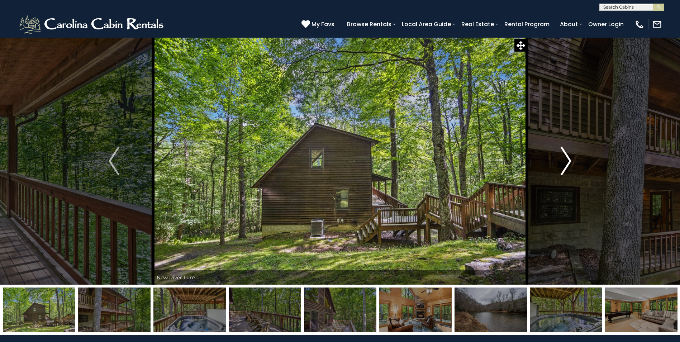
click at [562, 168] on img "Next" at bounding box center [566, 161] width 11 height 29
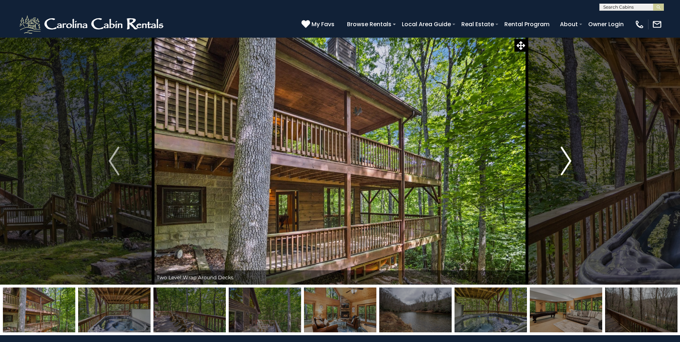
click at [562, 168] on img "Next" at bounding box center [566, 161] width 11 height 29
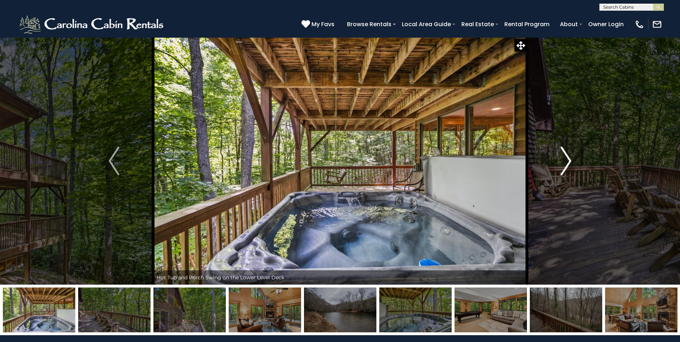
click at [562, 168] on img "Next" at bounding box center [566, 161] width 11 height 29
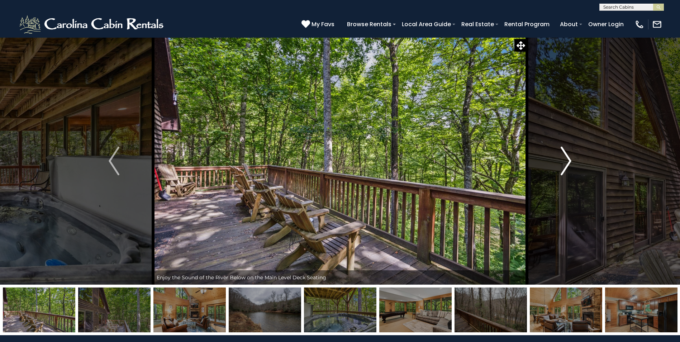
click at [562, 168] on img "Next" at bounding box center [566, 161] width 11 height 29
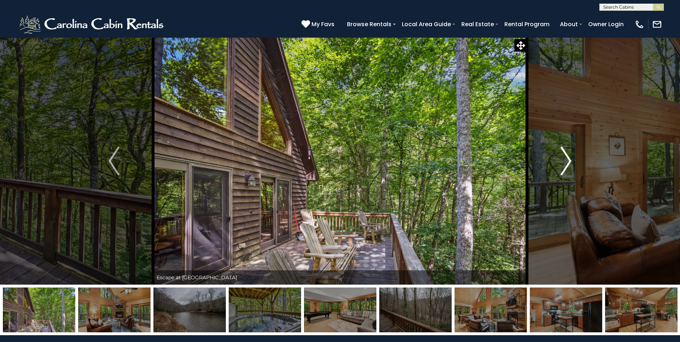
click at [568, 165] on img "Next" at bounding box center [566, 161] width 11 height 29
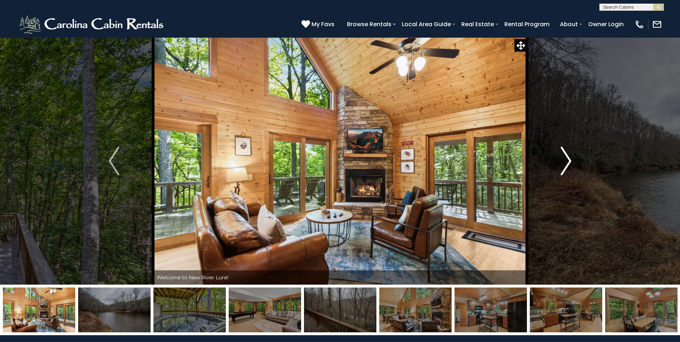
click at [568, 165] on img "Next" at bounding box center [566, 161] width 11 height 29
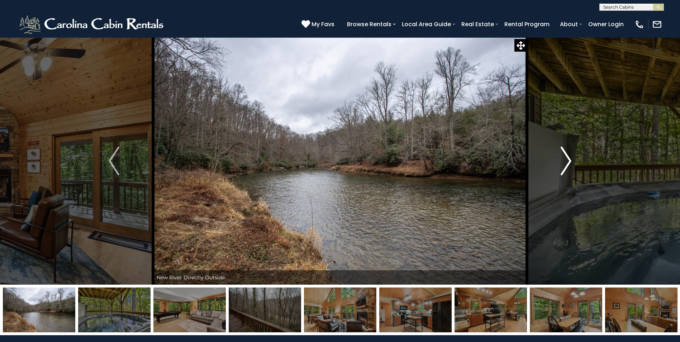
click at [568, 165] on img "Next" at bounding box center [566, 161] width 11 height 29
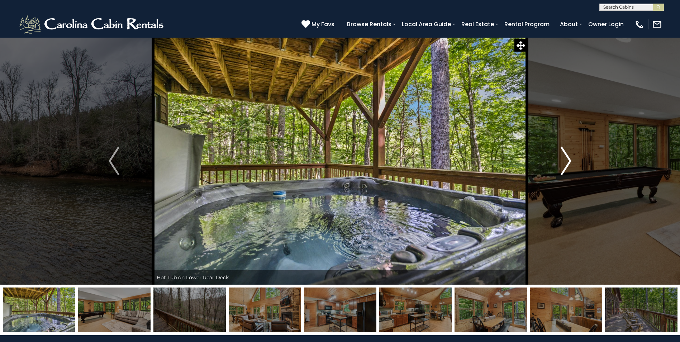
click at [568, 165] on img "Next" at bounding box center [566, 161] width 11 height 29
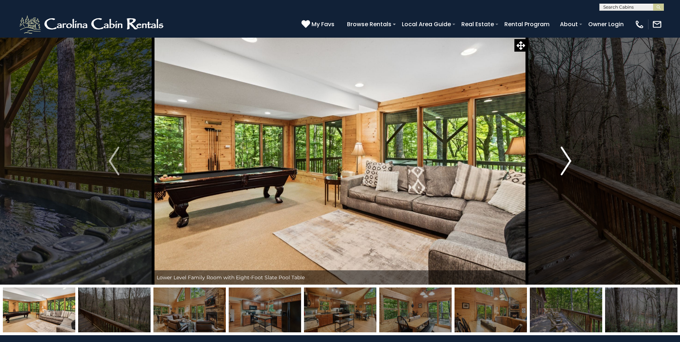
click at [568, 165] on img "Next" at bounding box center [566, 161] width 11 height 29
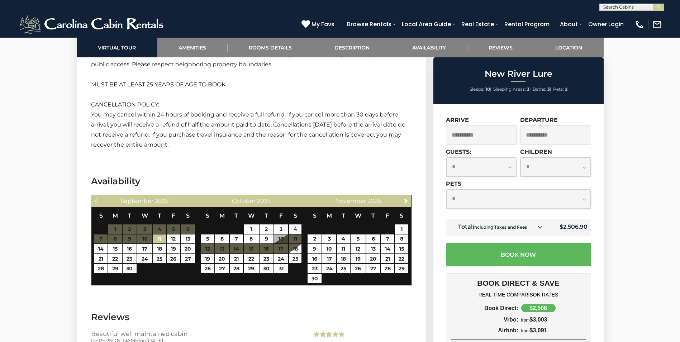
scroll to position [1686, 0]
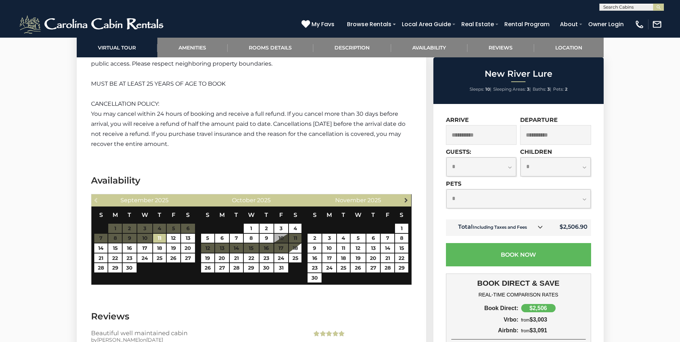
click at [406, 197] on span "Next" at bounding box center [406, 200] width 6 height 6
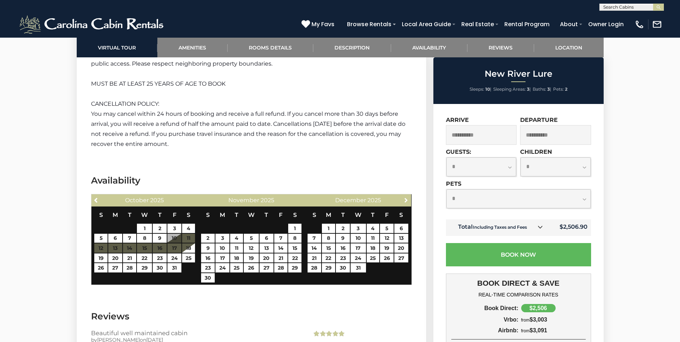
click at [406, 197] on span "Next" at bounding box center [406, 200] width 6 height 6
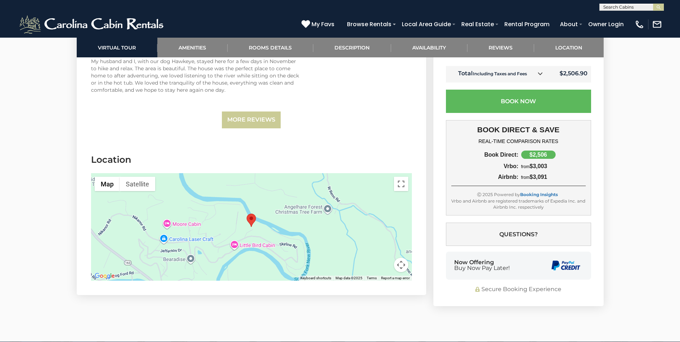
scroll to position [2116, 0]
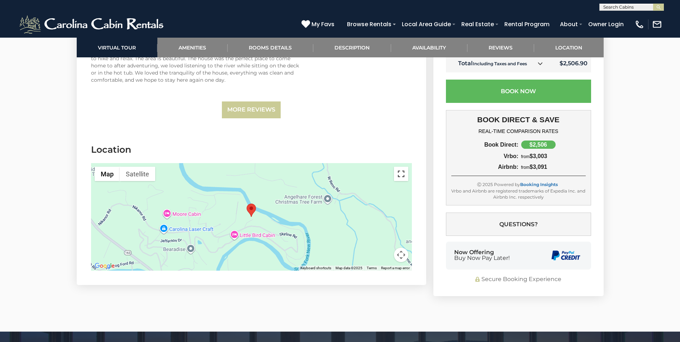
click at [403, 167] on button "Toggle fullscreen view" at bounding box center [401, 174] width 14 height 14
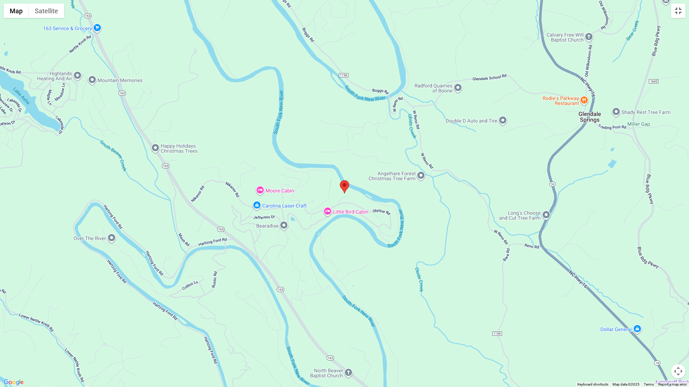
click at [680, 10] on button "Toggle fullscreen view" at bounding box center [678, 11] width 14 height 14
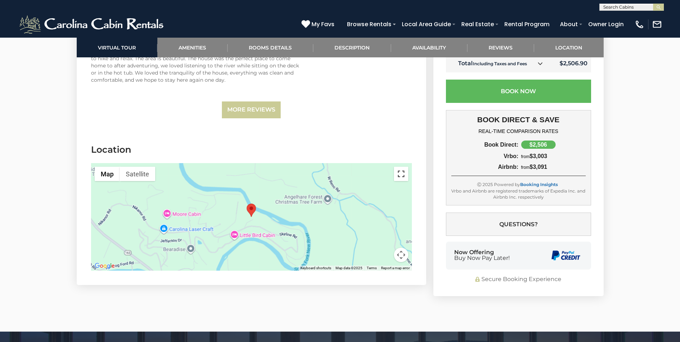
click at [402, 167] on button "Toggle fullscreen view" at bounding box center [401, 174] width 14 height 14
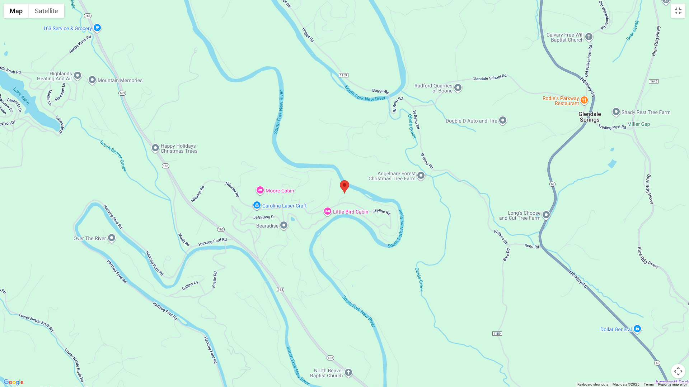
click at [676, 342] on button "Map camera controls" at bounding box center [678, 371] width 14 height 14
click at [663, 342] on button "Zoom out" at bounding box center [660, 371] width 14 height 14
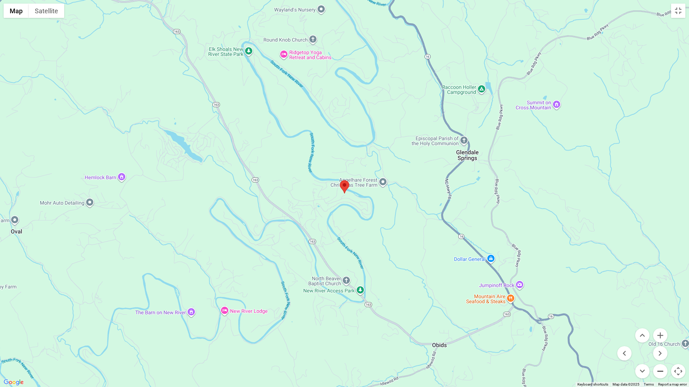
click at [663, 342] on button "Zoom out" at bounding box center [660, 371] width 14 height 14
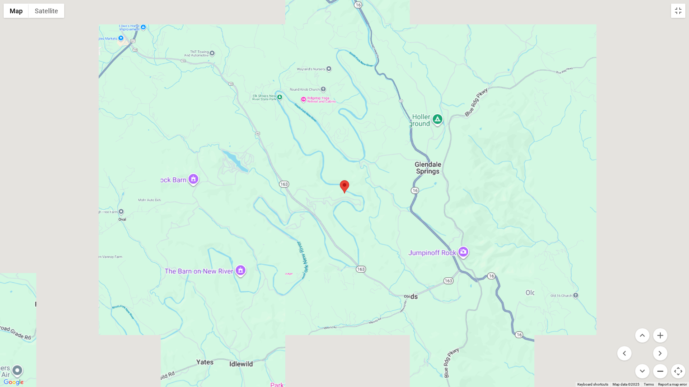
click at [663, 342] on button "Zoom out" at bounding box center [660, 371] width 14 height 14
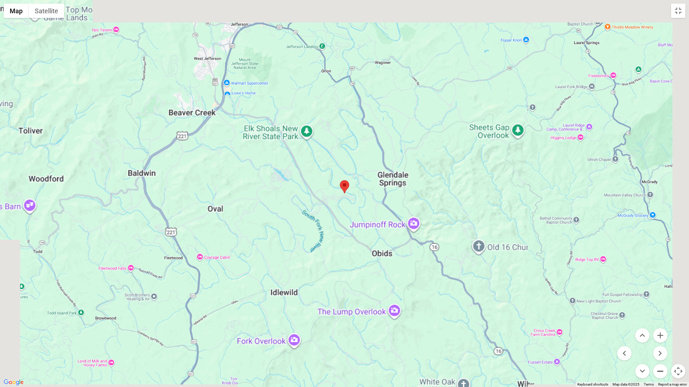
click at [663, 342] on button "Zoom out" at bounding box center [660, 371] width 14 height 14
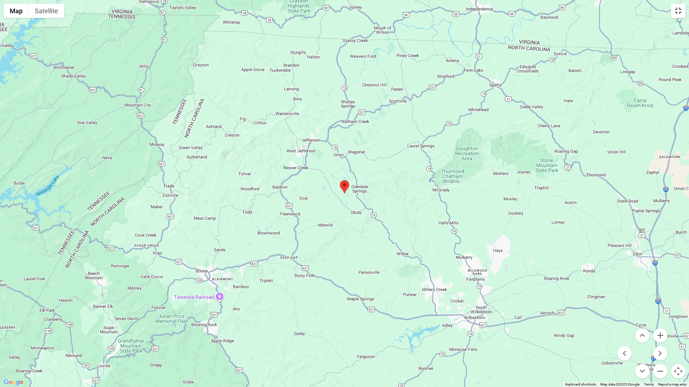
click at [677, 11] on button "Toggle fullscreen view" at bounding box center [678, 11] width 14 height 14
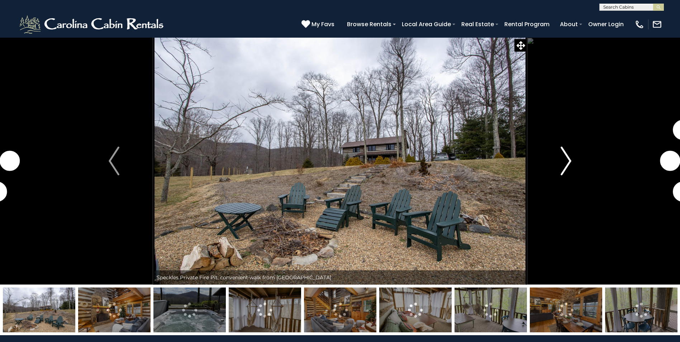
click at [566, 162] on img "Next" at bounding box center [566, 161] width 11 height 29
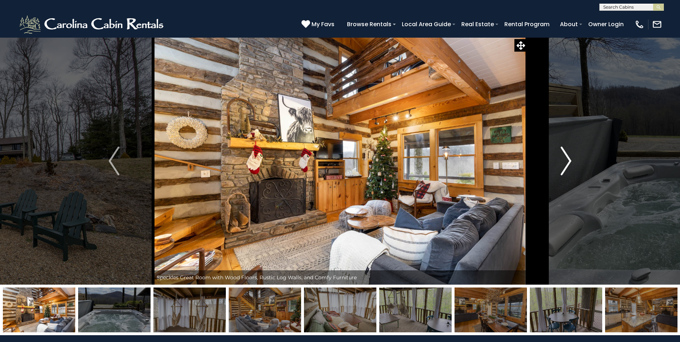
click at [566, 162] on img "Next" at bounding box center [566, 161] width 11 height 29
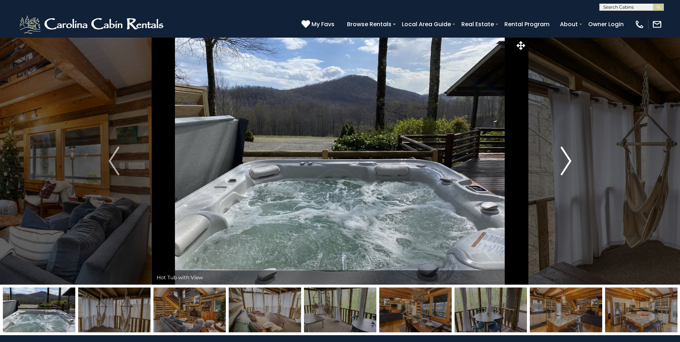
click at [566, 162] on img "Next" at bounding box center [566, 161] width 11 height 29
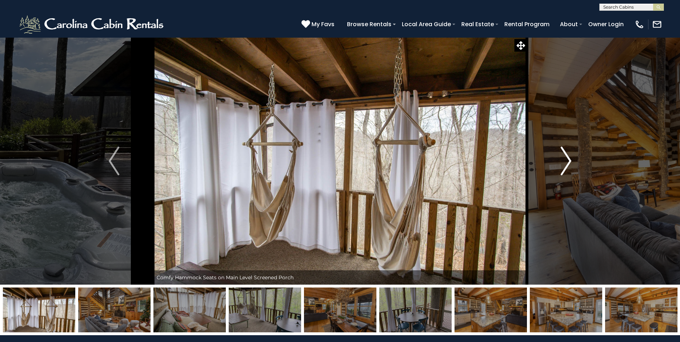
click at [566, 162] on img "Next" at bounding box center [566, 161] width 11 height 29
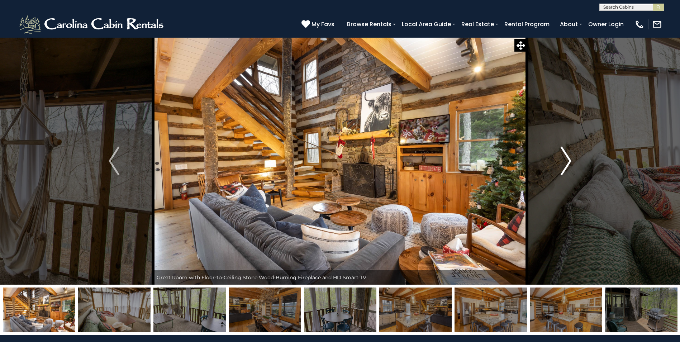
click at [566, 162] on img "Next" at bounding box center [566, 161] width 11 height 29
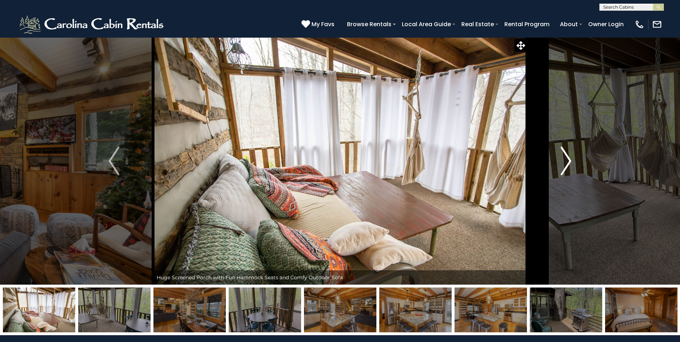
click at [566, 162] on img "Next" at bounding box center [566, 161] width 11 height 29
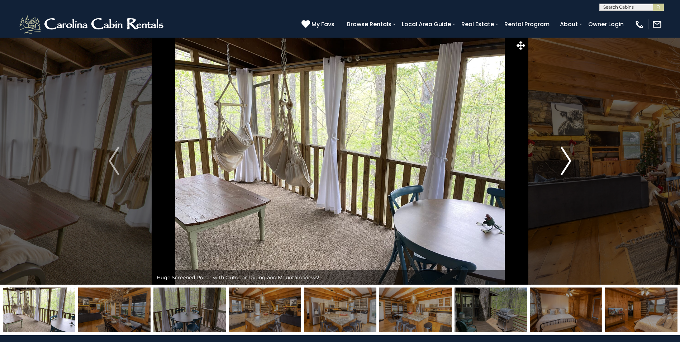
click at [566, 162] on img "Next" at bounding box center [566, 161] width 11 height 29
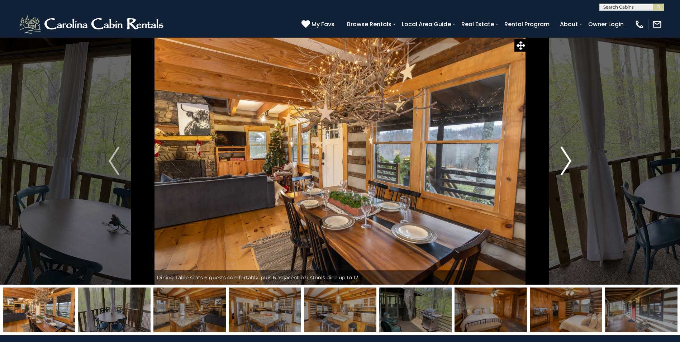
click at [566, 162] on img "Next" at bounding box center [566, 161] width 11 height 29
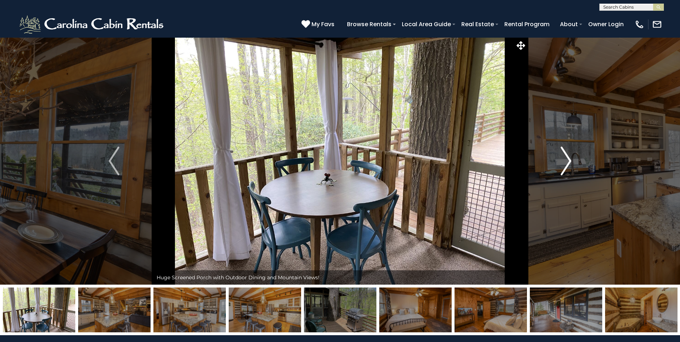
click at [566, 162] on img "Next" at bounding box center [566, 161] width 11 height 29
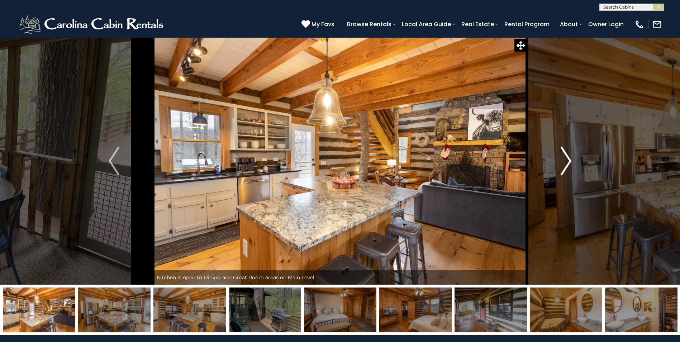
click at [566, 162] on img "Next" at bounding box center [566, 161] width 11 height 29
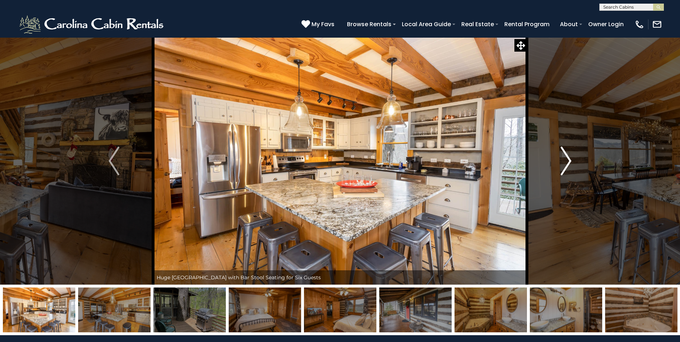
click at [566, 162] on img "Next" at bounding box center [566, 161] width 11 height 29
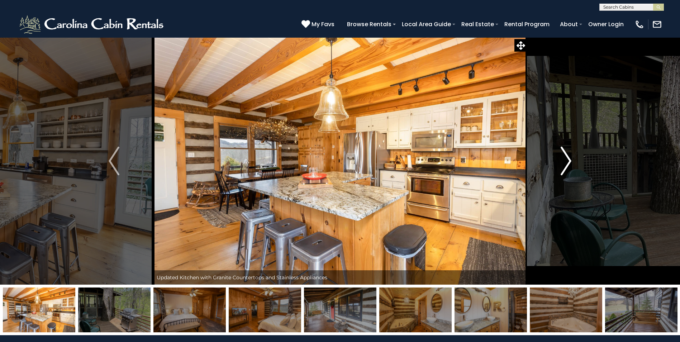
click at [566, 162] on img "Next" at bounding box center [566, 161] width 11 height 29
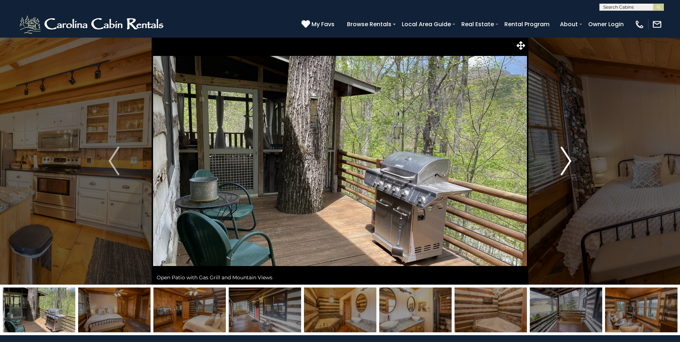
click at [566, 162] on img "Next" at bounding box center [566, 161] width 11 height 29
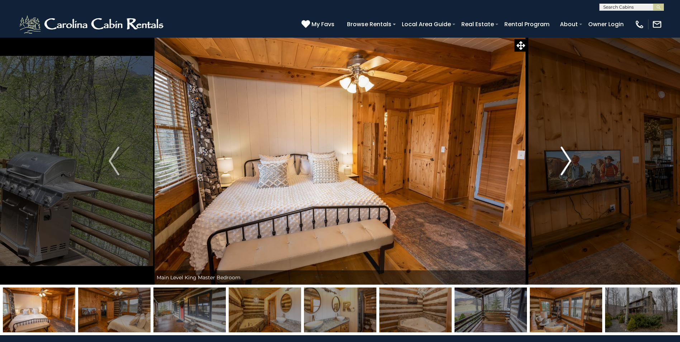
click at [566, 162] on img "Next" at bounding box center [566, 161] width 11 height 29
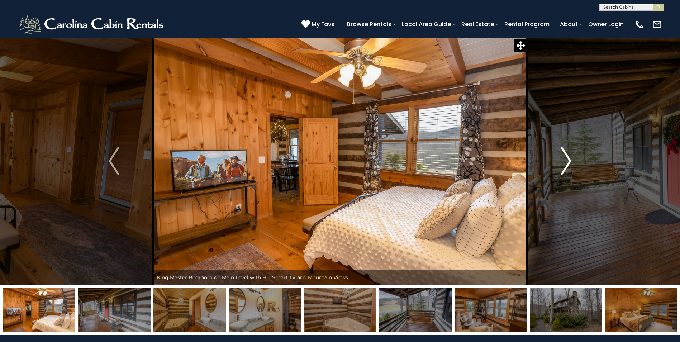
click at [566, 162] on img "Next" at bounding box center [566, 161] width 11 height 29
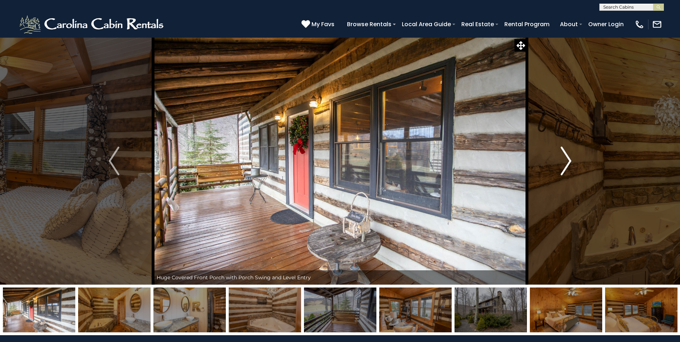
click at [566, 162] on img "Next" at bounding box center [566, 161] width 11 height 29
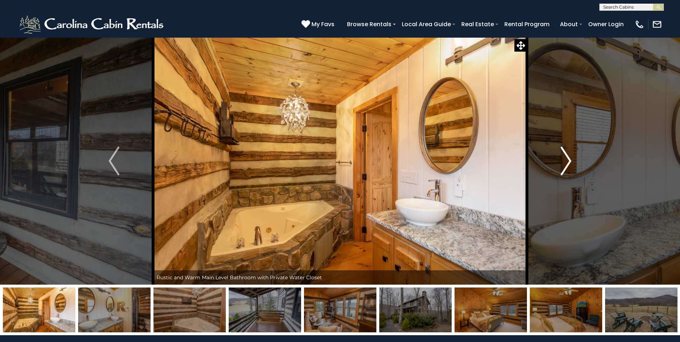
click at [566, 162] on img "Next" at bounding box center [566, 161] width 11 height 29
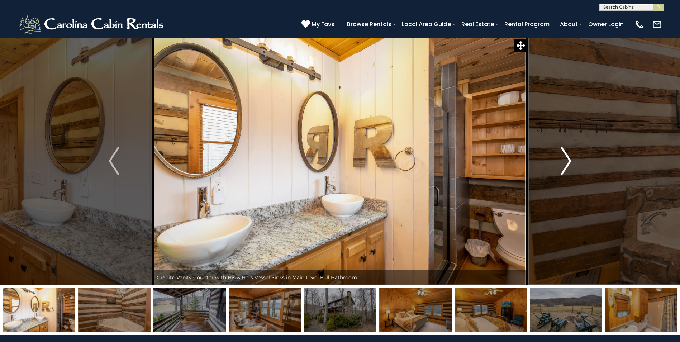
click at [566, 162] on img "Next" at bounding box center [566, 161] width 11 height 29
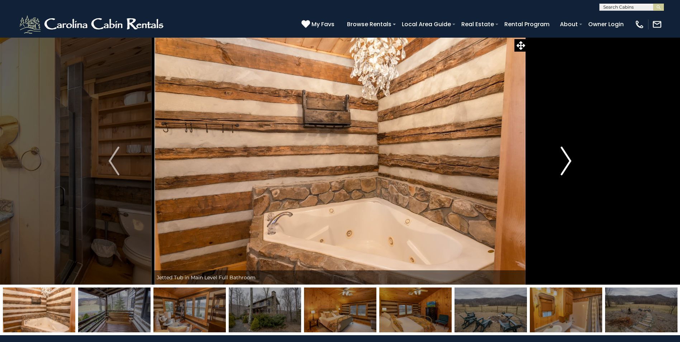
click at [566, 162] on img "Next" at bounding box center [566, 161] width 11 height 29
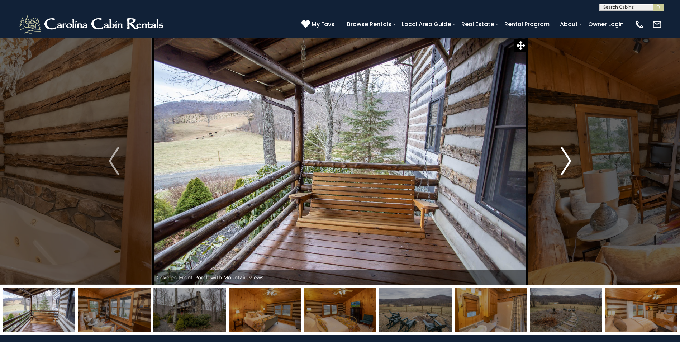
click at [566, 162] on img "Next" at bounding box center [566, 161] width 11 height 29
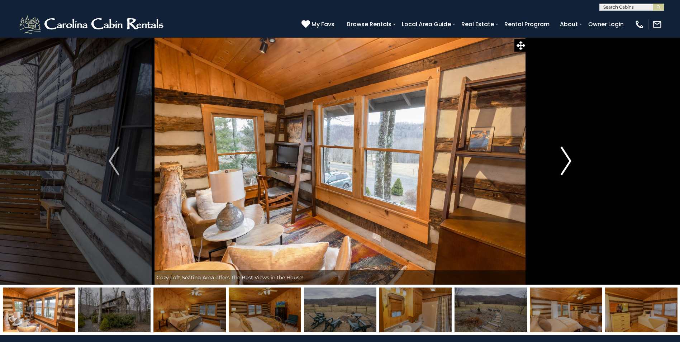
click at [566, 162] on img "Next" at bounding box center [566, 161] width 11 height 29
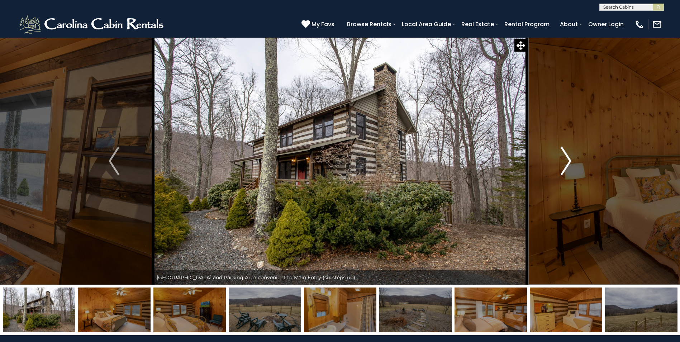
click at [566, 162] on img "Next" at bounding box center [566, 161] width 11 height 29
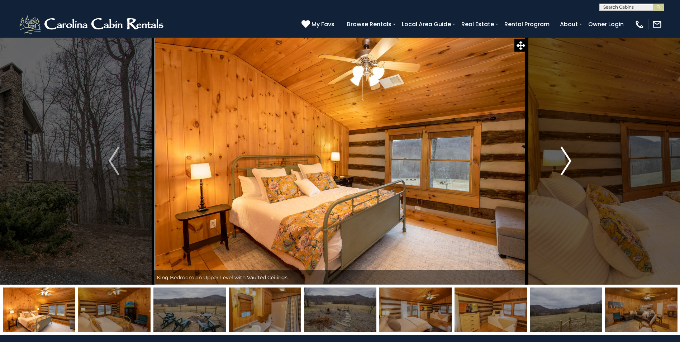
click at [566, 162] on img "Next" at bounding box center [566, 161] width 11 height 29
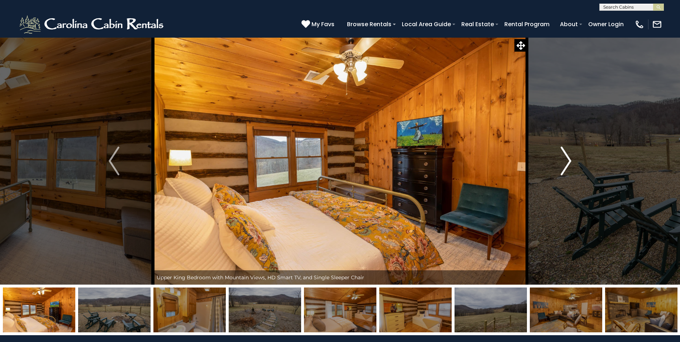
click at [566, 162] on img "Next" at bounding box center [566, 161] width 11 height 29
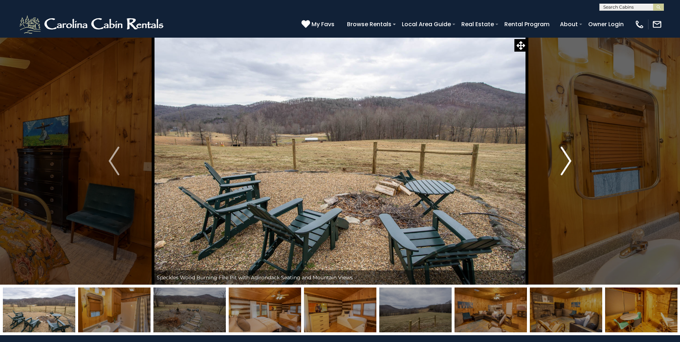
click at [566, 162] on img "Next" at bounding box center [566, 161] width 11 height 29
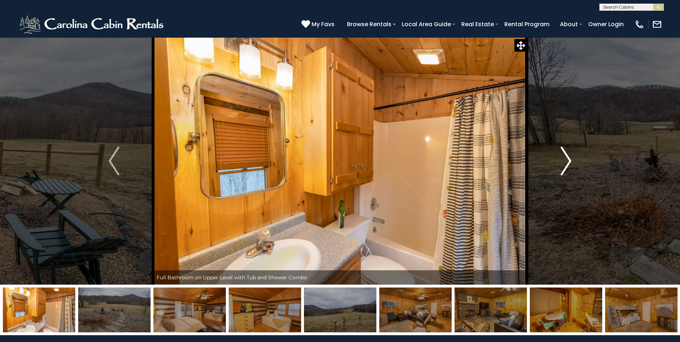
click at [566, 162] on img "Next" at bounding box center [566, 161] width 11 height 29
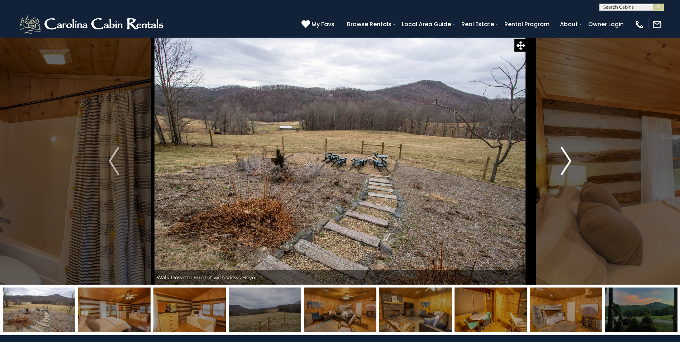
click at [566, 162] on img "Next" at bounding box center [566, 161] width 11 height 29
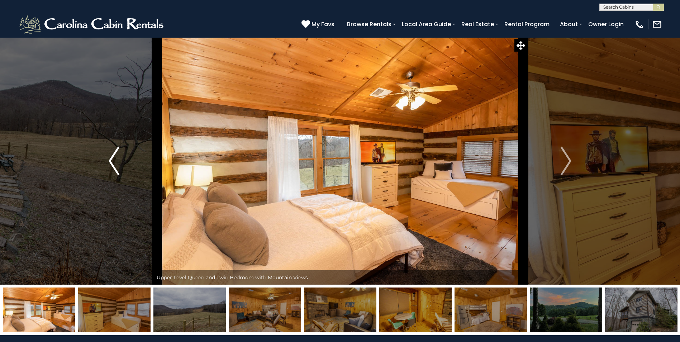
click at [114, 168] on img "Previous" at bounding box center [114, 161] width 11 height 29
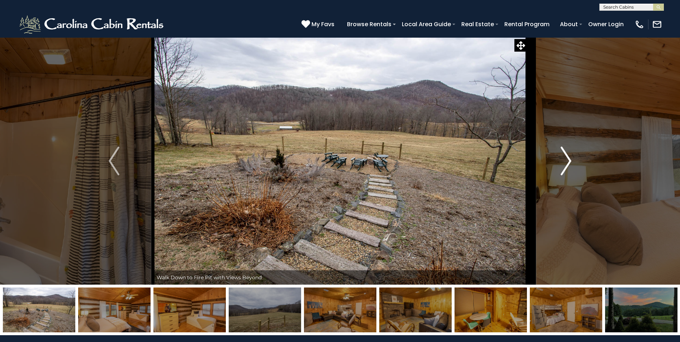
click at [571, 162] on img "Next" at bounding box center [566, 161] width 11 height 29
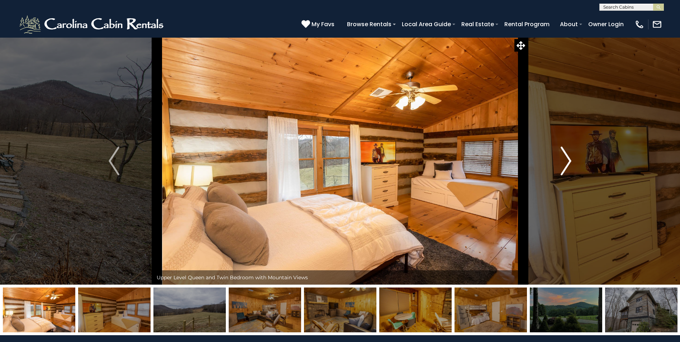
click at [571, 162] on img "Next" at bounding box center [566, 161] width 11 height 29
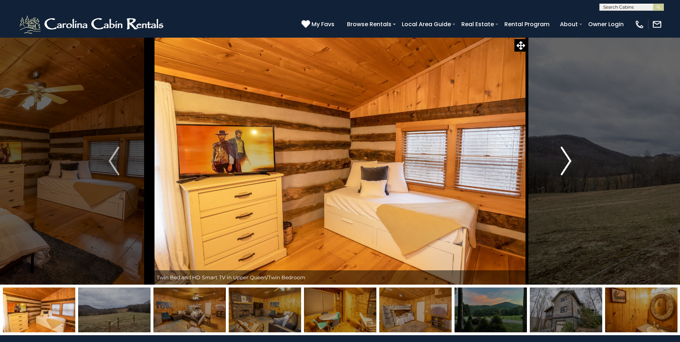
click at [571, 162] on img "Next" at bounding box center [566, 161] width 11 height 29
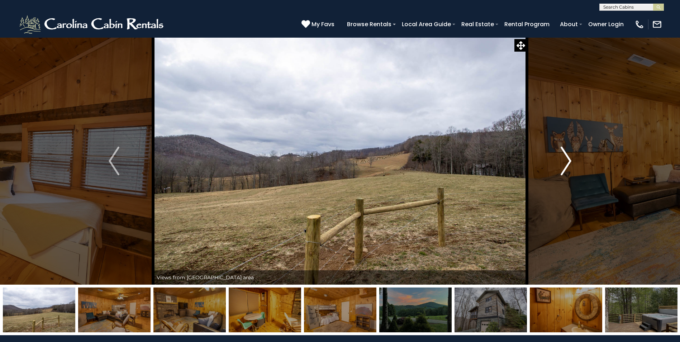
click at [571, 162] on img "Next" at bounding box center [566, 161] width 11 height 29
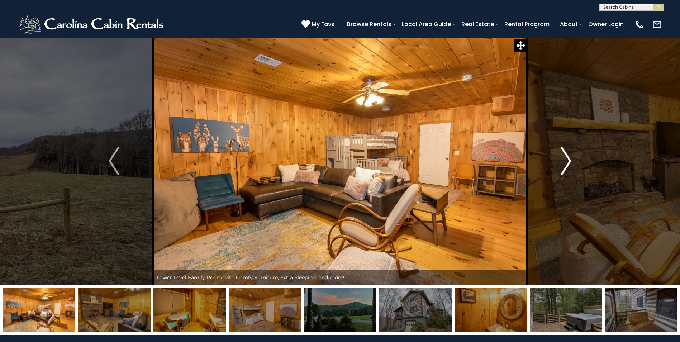
click at [571, 162] on img "Next" at bounding box center [566, 161] width 11 height 29
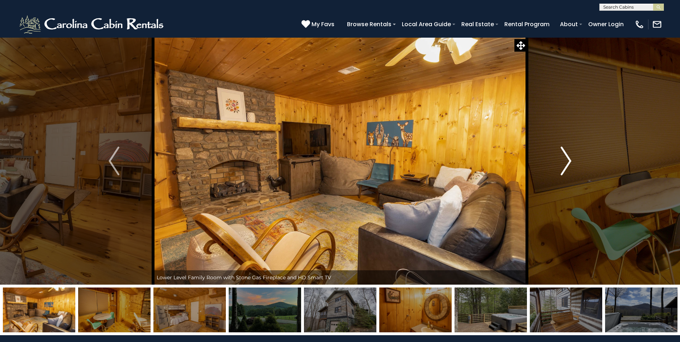
click at [571, 162] on img "Next" at bounding box center [566, 161] width 11 height 29
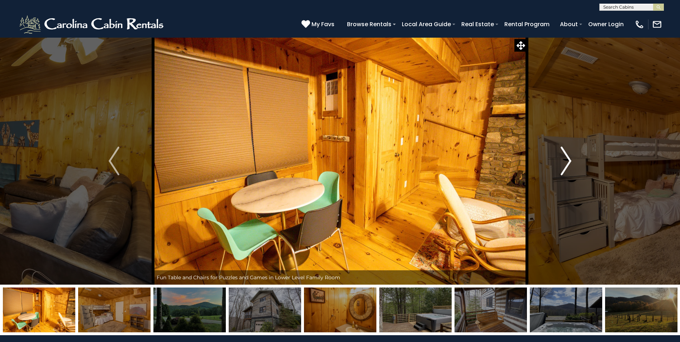
click at [571, 162] on img "Next" at bounding box center [566, 161] width 11 height 29
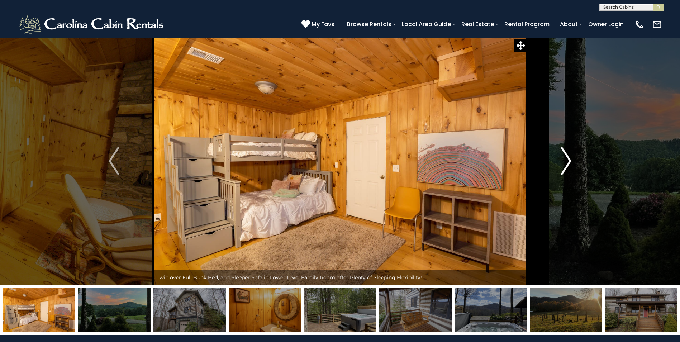
click at [571, 162] on img "Next" at bounding box center [566, 161] width 11 height 29
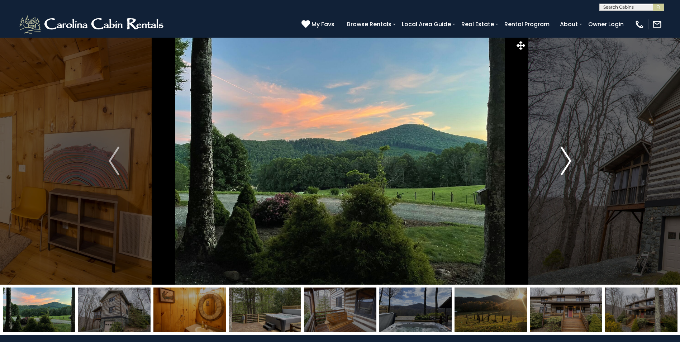
click at [571, 162] on img "Next" at bounding box center [566, 161] width 11 height 29
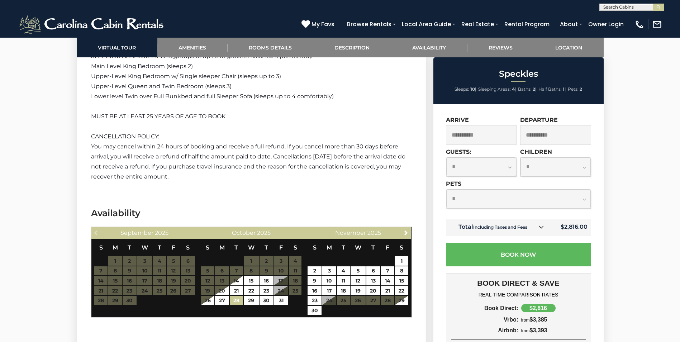
scroll to position [1650, 0]
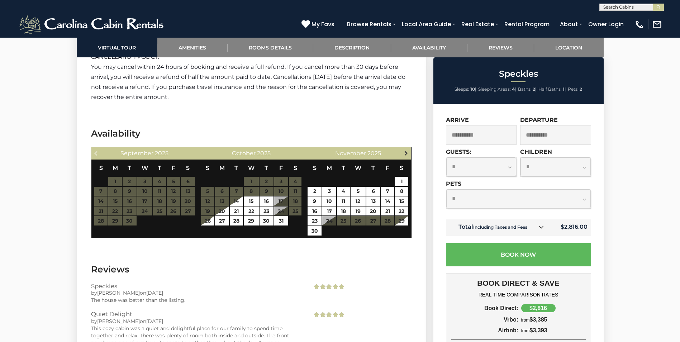
click at [406, 150] on span "Next" at bounding box center [406, 153] width 6 height 6
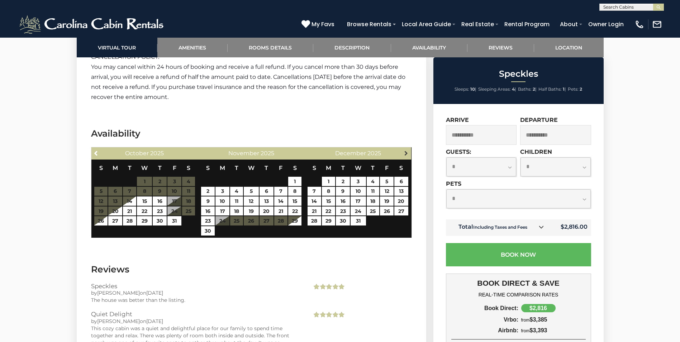
click at [406, 150] on span "Next" at bounding box center [406, 153] width 6 height 6
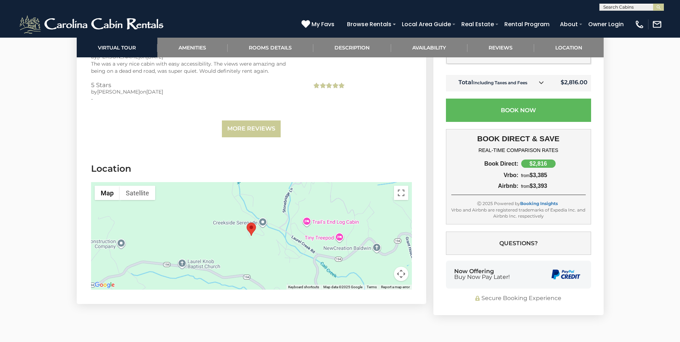
scroll to position [2044, 0]
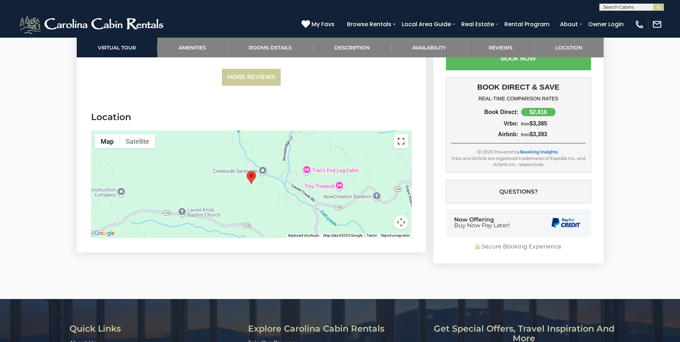
click at [405, 134] on button "Toggle fullscreen view" at bounding box center [401, 141] width 14 height 14
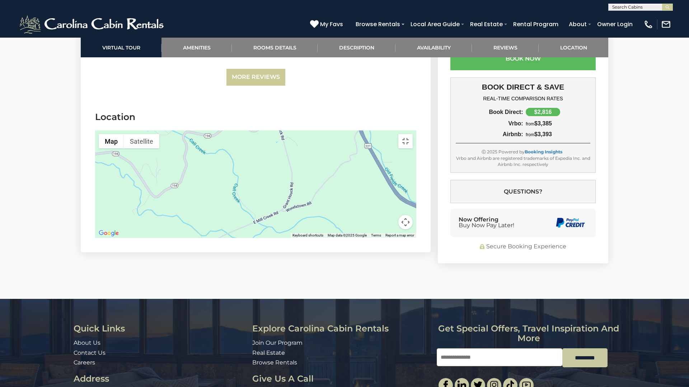
drag, startPoint x: 398, startPoint y: 257, endPoint x: 263, endPoint y: 183, distance: 154.2
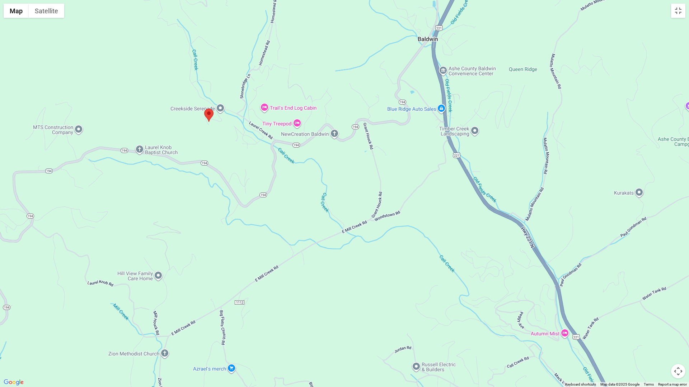
click at [263, 183] on div at bounding box center [344, 193] width 689 height 387
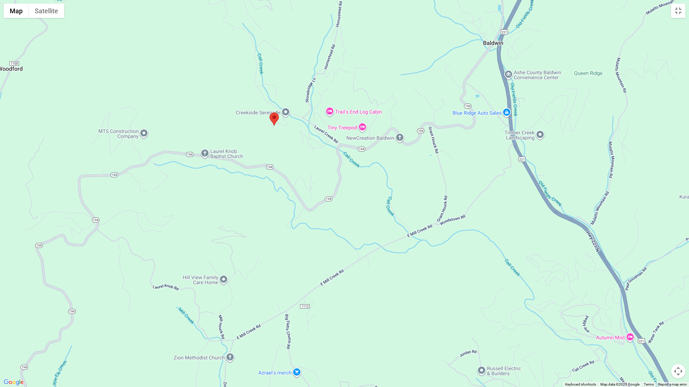
drag, startPoint x: 405, startPoint y: 164, endPoint x: 470, endPoint y: 169, distance: 65.5
click at [470, 169] on div at bounding box center [344, 193] width 689 height 387
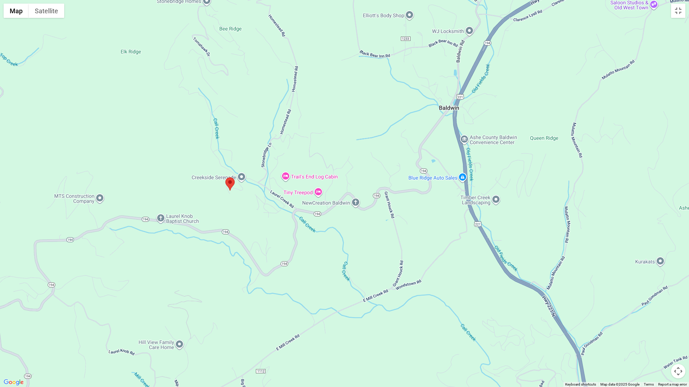
drag, startPoint x: 399, startPoint y: 126, endPoint x: 348, endPoint y: 200, distance: 90.0
click at [348, 200] on div at bounding box center [344, 193] width 689 height 387
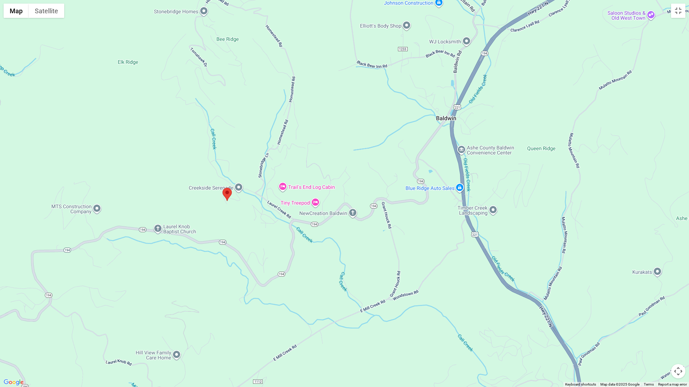
click at [677, 342] on button "Map camera controls" at bounding box center [678, 371] width 14 height 14
click at [661, 342] on button "Zoom out" at bounding box center [660, 371] width 14 height 14
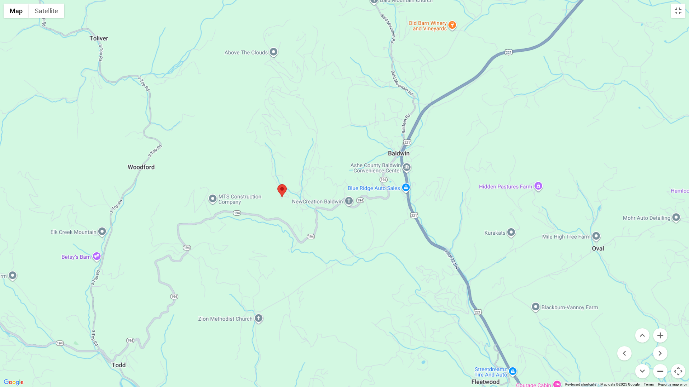
click at [661, 342] on button "Zoom out" at bounding box center [660, 371] width 14 height 14
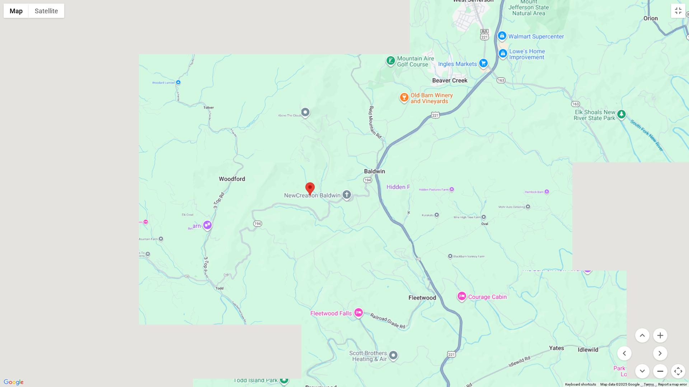
click at [661, 342] on button "Zoom out" at bounding box center [660, 371] width 14 height 14
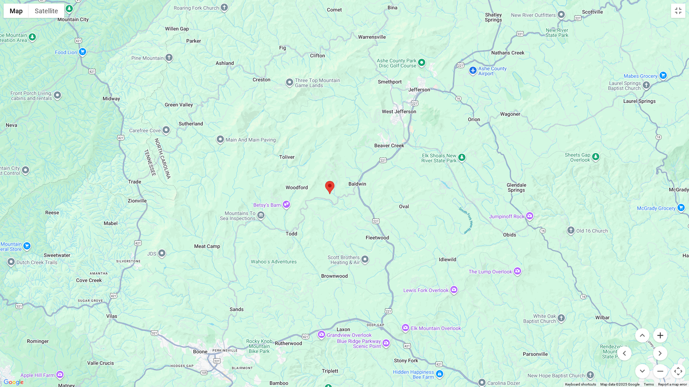
click at [663, 334] on button "Zoom in" at bounding box center [660, 336] width 14 height 14
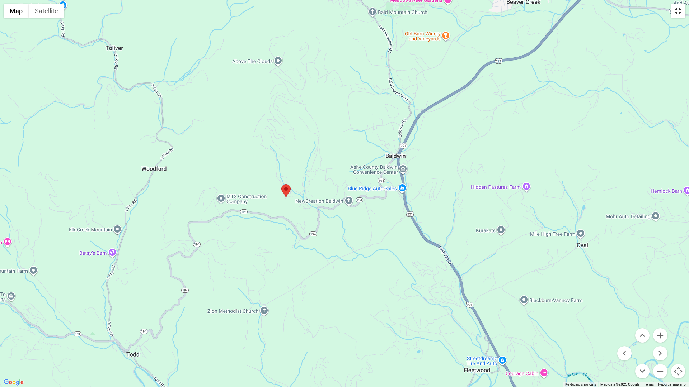
click at [676, 14] on button "Toggle fullscreen view" at bounding box center [678, 11] width 14 height 14
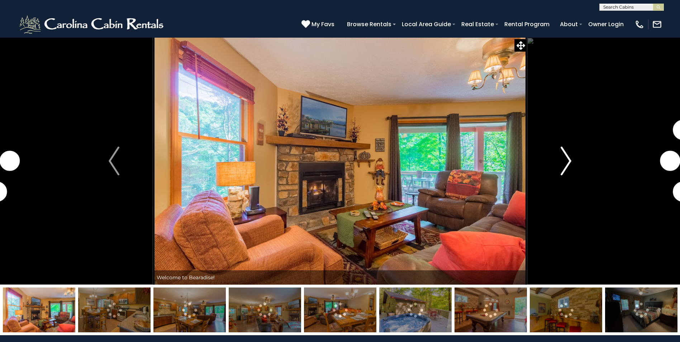
click at [573, 156] on button "Next" at bounding box center [566, 160] width 78 height 247
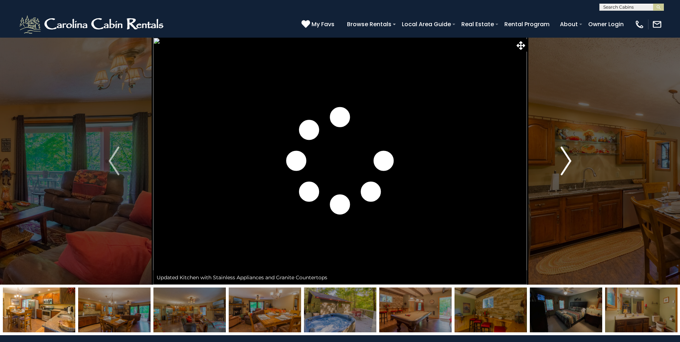
click at [573, 156] on button "Next" at bounding box center [566, 160] width 78 height 247
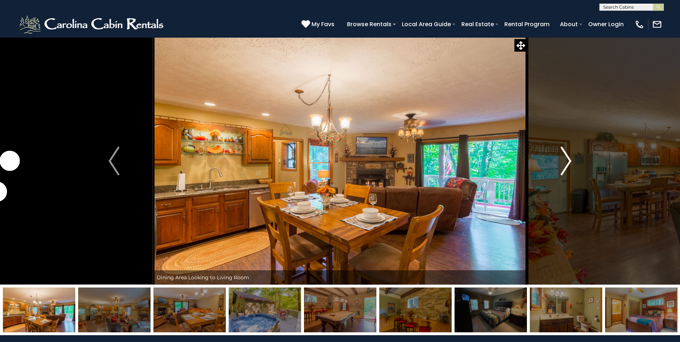
click at [573, 156] on button "Next" at bounding box center [566, 160] width 78 height 247
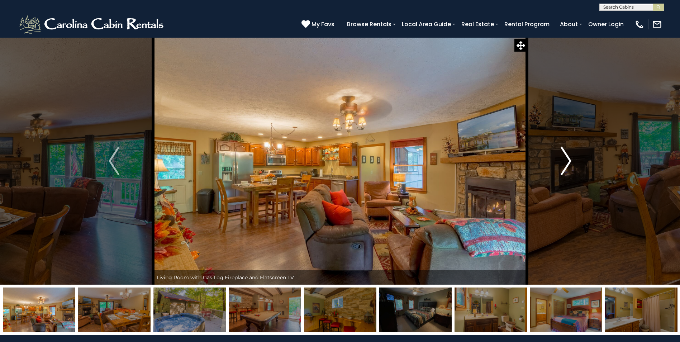
click at [573, 156] on button "Next" at bounding box center [566, 160] width 78 height 247
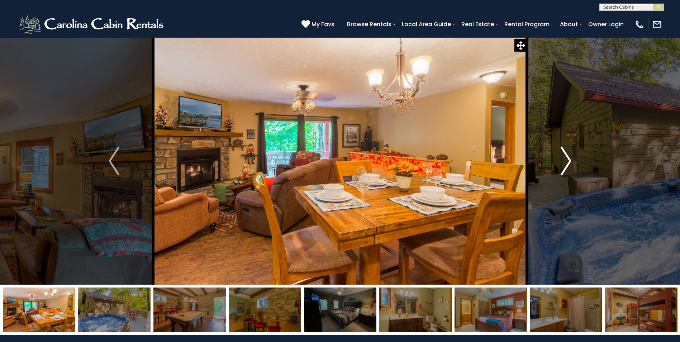
click at [573, 156] on button "Next" at bounding box center [566, 160] width 78 height 247
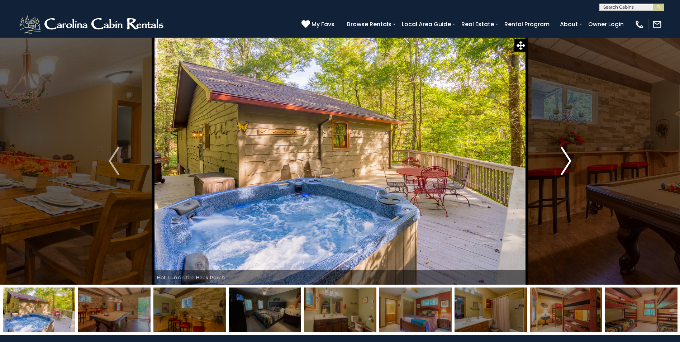
click at [573, 156] on button "Next" at bounding box center [566, 160] width 78 height 247
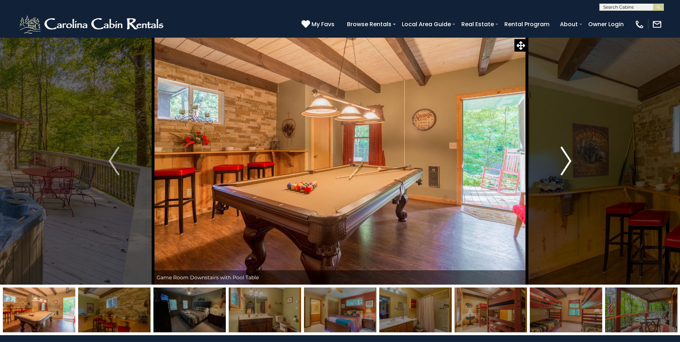
click at [573, 156] on button "Next" at bounding box center [566, 160] width 78 height 247
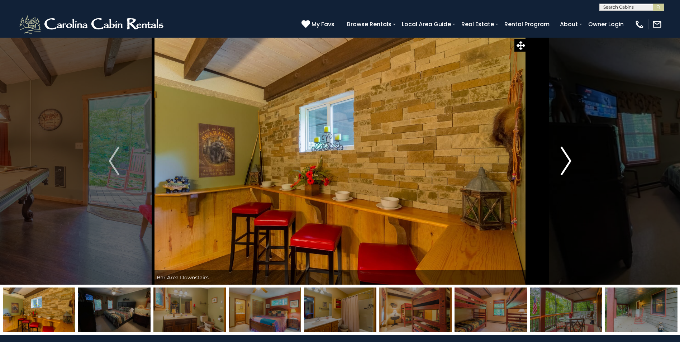
click at [573, 156] on button "Next" at bounding box center [566, 160] width 78 height 247
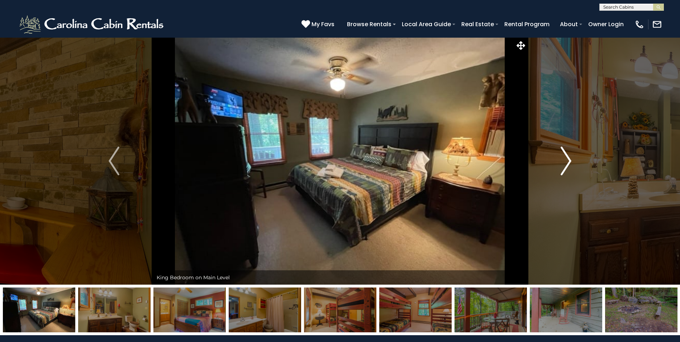
click at [573, 156] on button "Next" at bounding box center [566, 160] width 78 height 247
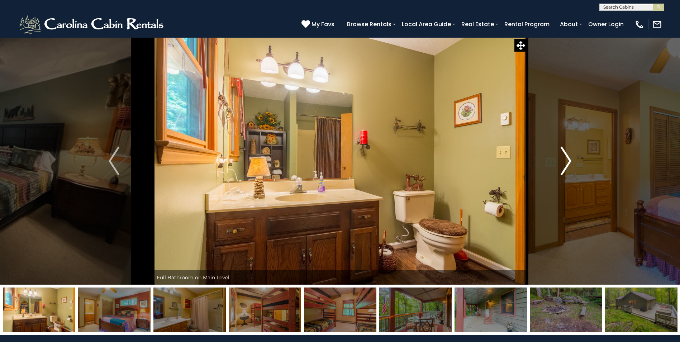
click at [573, 156] on button "Next" at bounding box center [566, 160] width 78 height 247
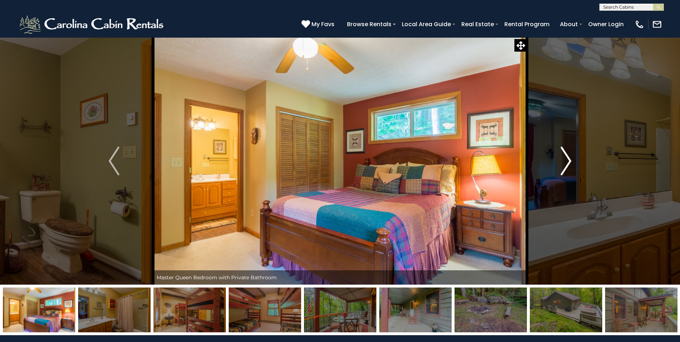
click at [573, 156] on button "Next" at bounding box center [566, 160] width 78 height 247
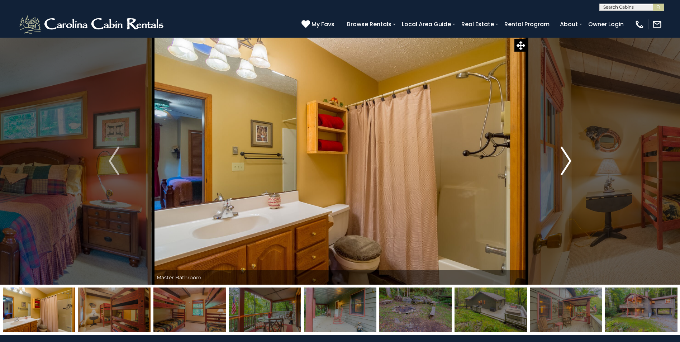
click at [573, 156] on button "Next" at bounding box center [566, 160] width 78 height 247
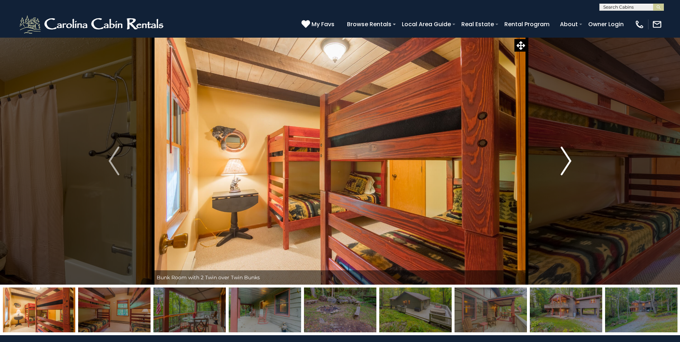
click at [573, 156] on button "Next" at bounding box center [566, 160] width 78 height 247
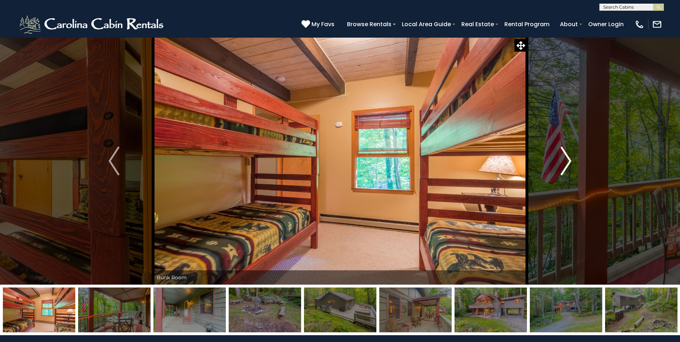
click at [573, 156] on button "Next" at bounding box center [566, 160] width 78 height 247
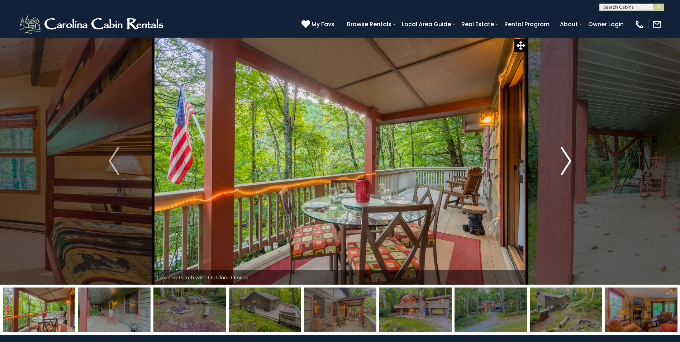
click at [573, 156] on button "Next" at bounding box center [566, 160] width 78 height 247
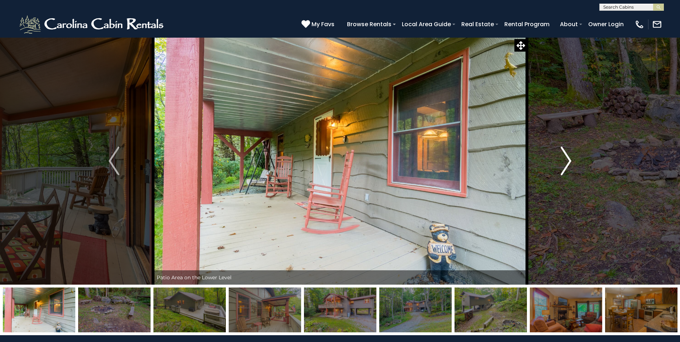
click at [573, 156] on button "Next" at bounding box center [566, 160] width 78 height 247
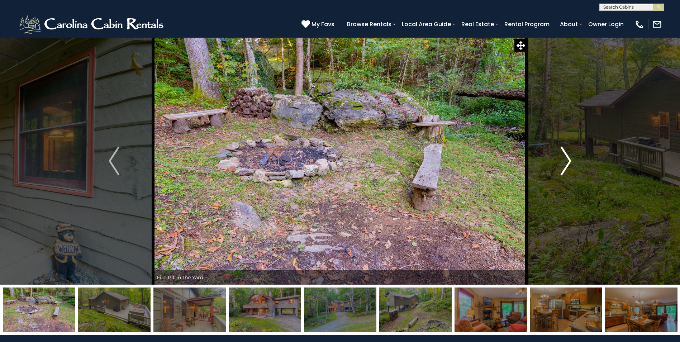
click at [573, 156] on button "Next" at bounding box center [566, 160] width 78 height 247
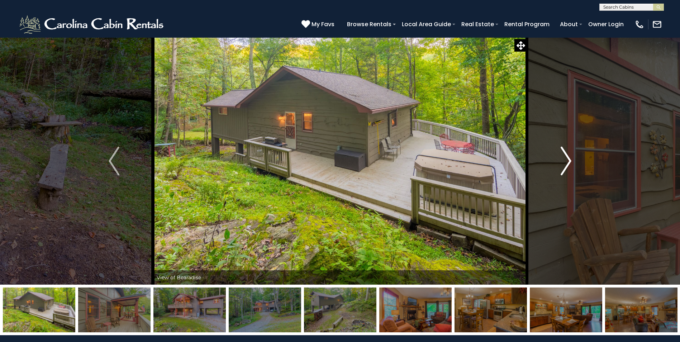
click at [573, 156] on button "Next" at bounding box center [566, 160] width 78 height 247
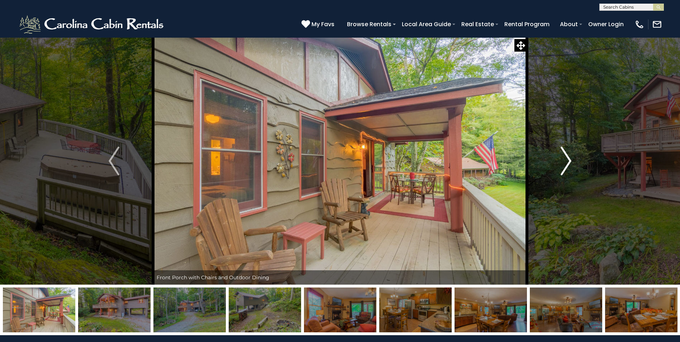
click at [573, 156] on button "Next" at bounding box center [566, 160] width 78 height 247
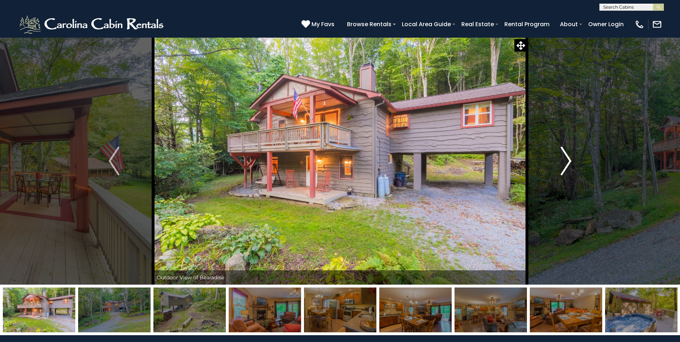
click at [573, 156] on button "Next" at bounding box center [566, 160] width 78 height 247
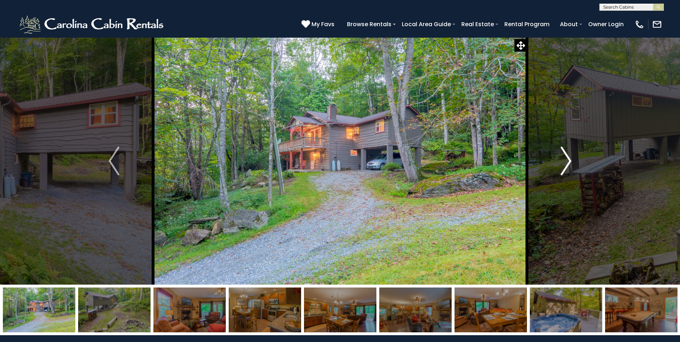
click at [573, 156] on button "Next" at bounding box center [566, 160] width 78 height 247
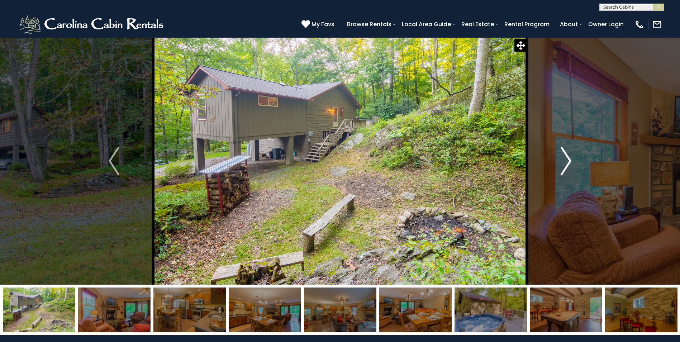
click at [573, 156] on button "Next" at bounding box center [566, 160] width 78 height 247
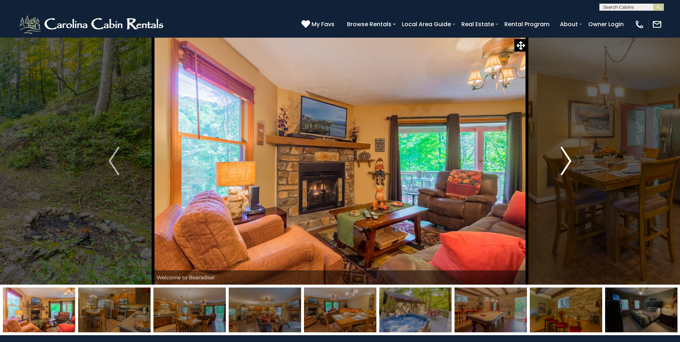
click at [573, 156] on button "Next" at bounding box center [566, 160] width 78 height 247
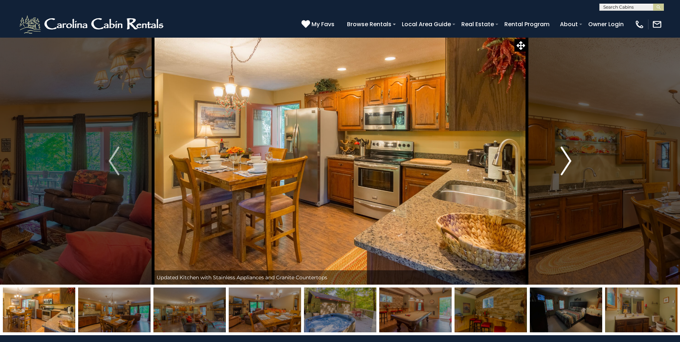
click at [573, 156] on button "Next" at bounding box center [566, 160] width 78 height 247
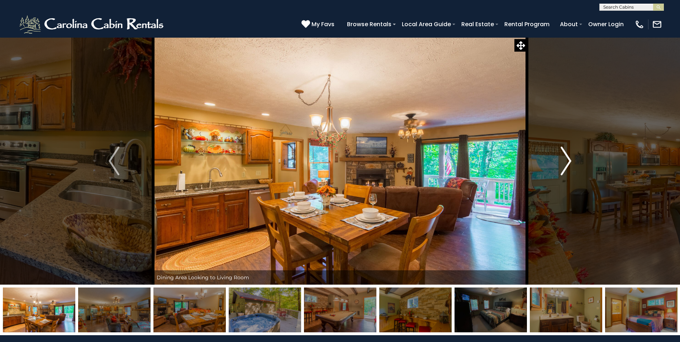
click at [573, 156] on button "Next" at bounding box center [566, 160] width 78 height 247
